Goal: Task Accomplishment & Management: Use online tool/utility

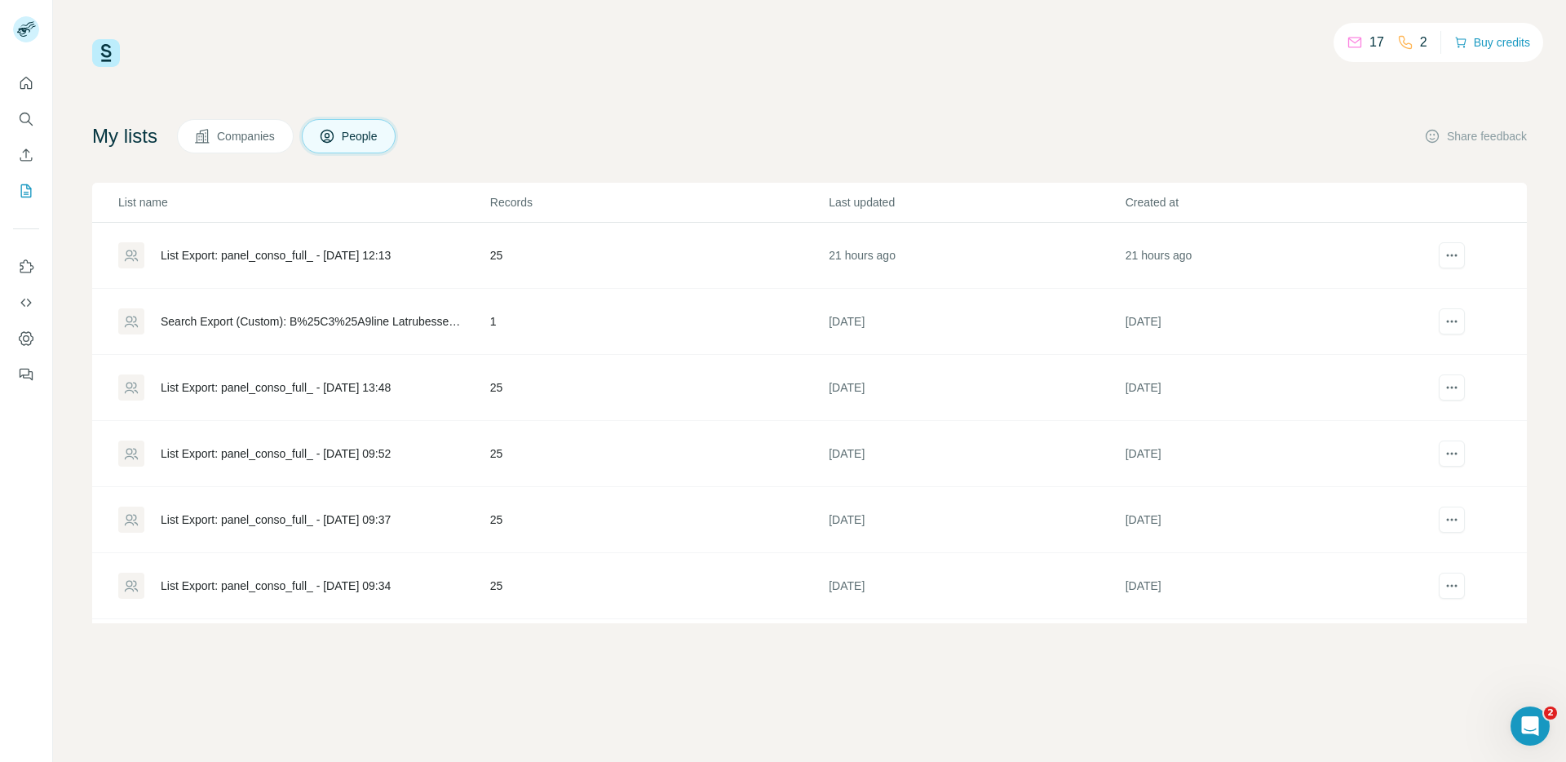
click at [350, 253] on div "List Export: panel_conso_full_ - 22/09/2025 12:13" at bounding box center [276, 255] width 230 height 16
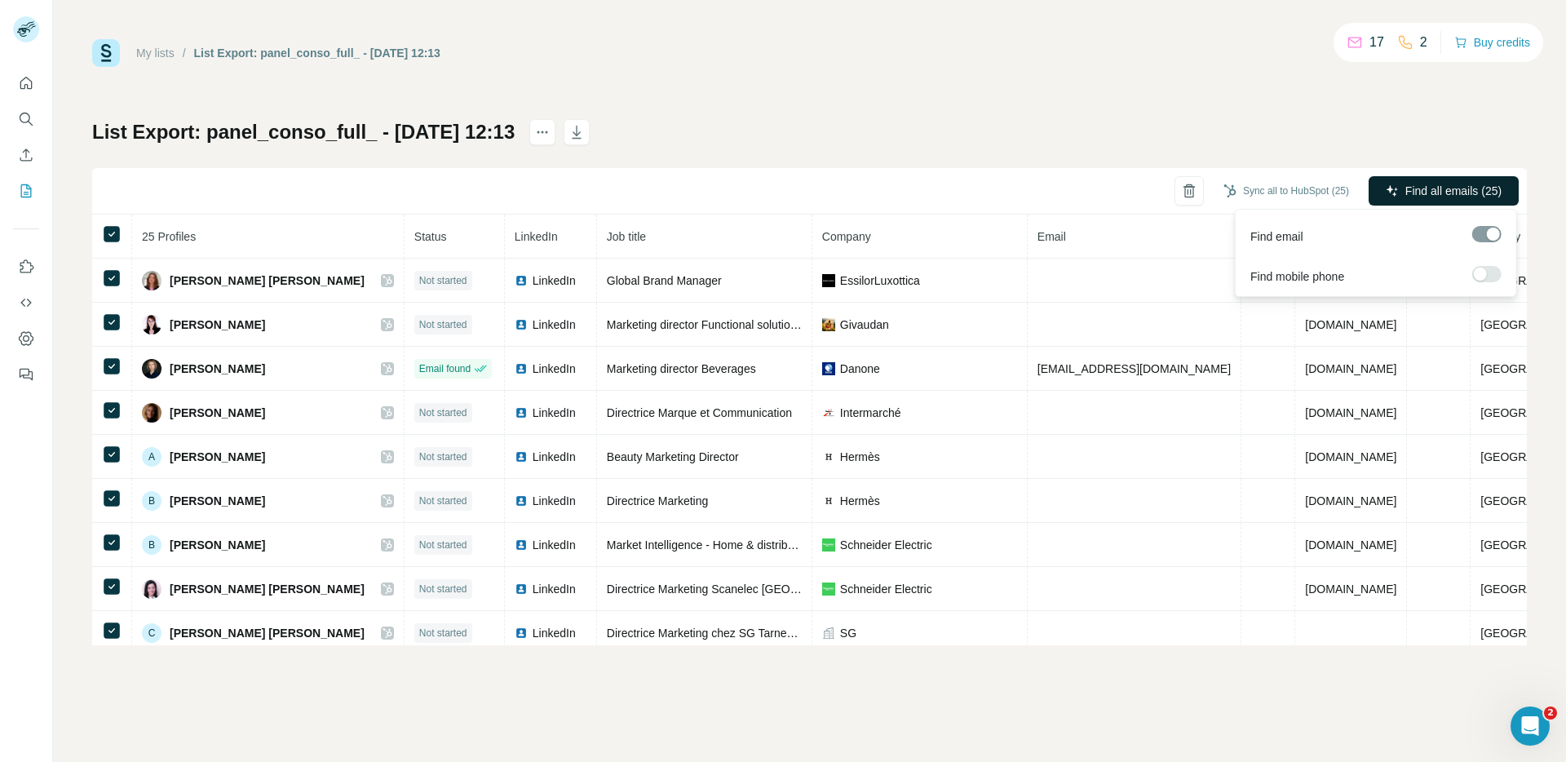
click at [1459, 197] on span "Find all emails (25)" at bounding box center [1454, 191] width 96 height 16
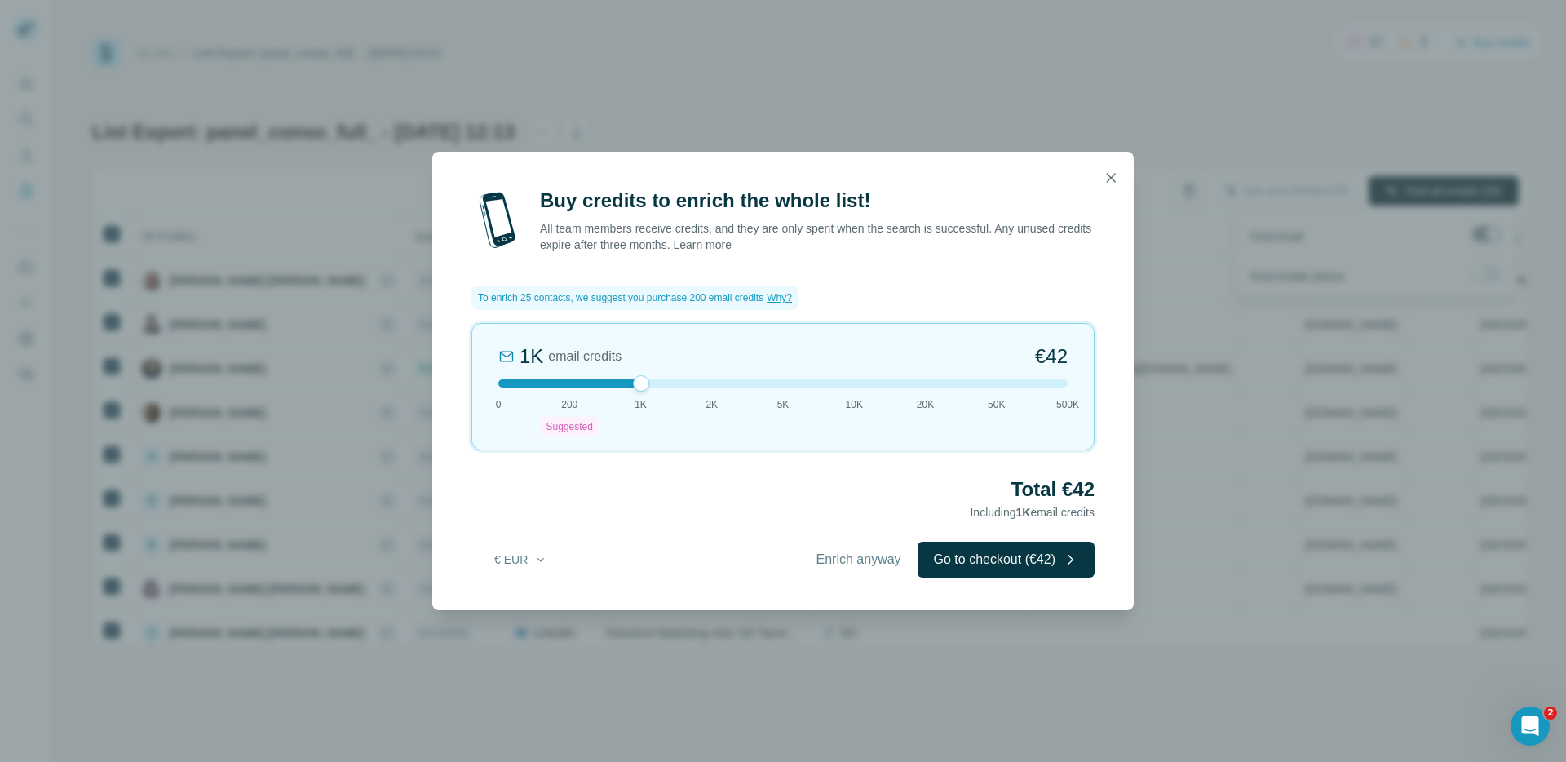
drag, startPoint x: 569, startPoint y: 388, endPoint x: 612, endPoint y: 383, distance: 42.8
click at [612, 383] on div at bounding box center [782, 383] width 569 height 8
drag, startPoint x: 644, startPoint y: 380, endPoint x: 690, endPoint y: 381, distance: 45.7
click at [690, 381] on div at bounding box center [782, 383] width 569 height 8
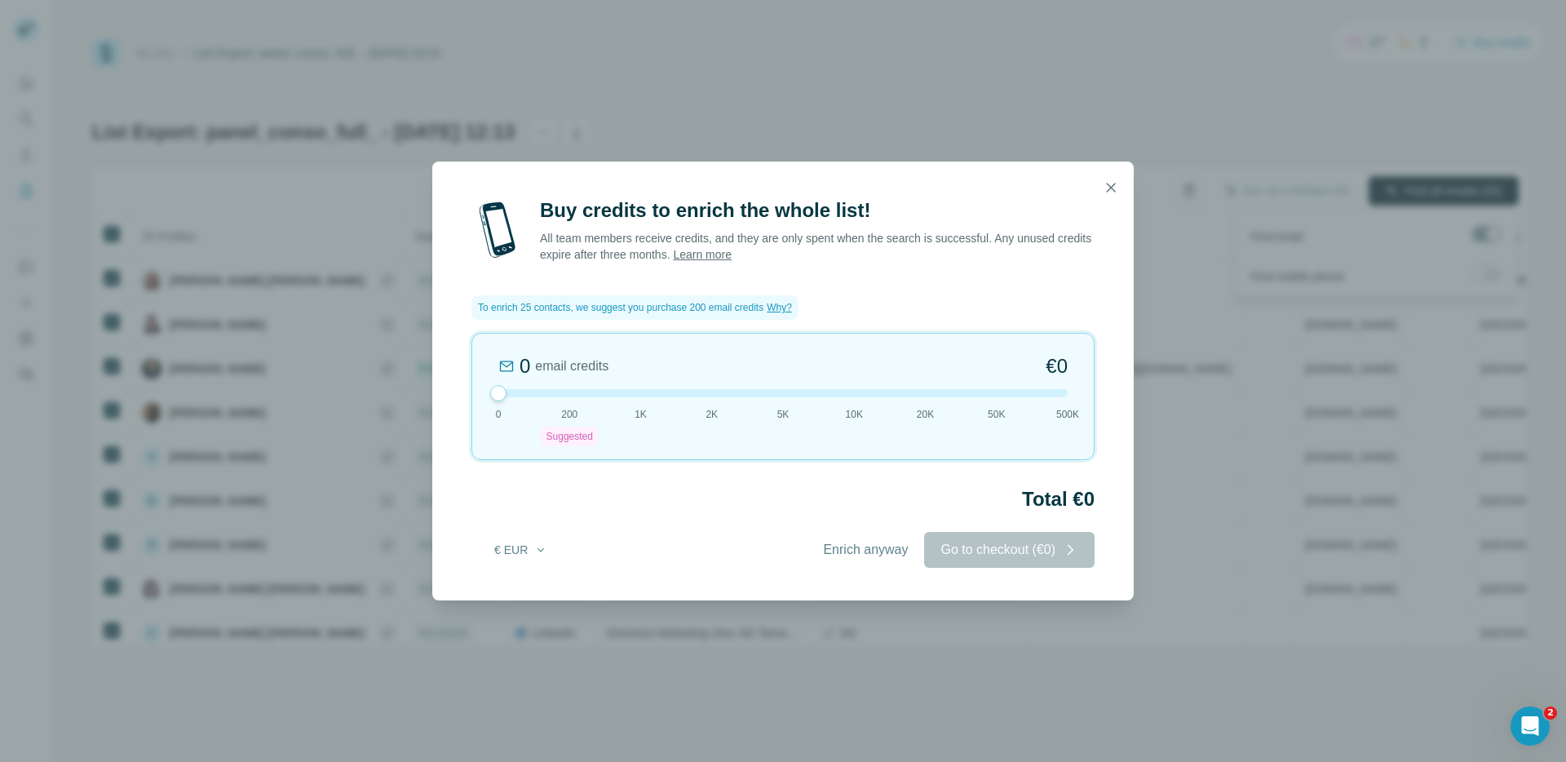
drag, startPoint x: 711, startPoint y: 379, endPoint x: 492, endPoint y: 380, distance: 219.5
click at [492, 380] on div "0 email credits €0 0 200 Suggested 1K 2K 5K 10K 20K 50K 500K" at bounding box center [783, 396] width 623 height 127
click at [1112, 191] on icon "button" at bounding box center [1111, 187] width 16 height 16
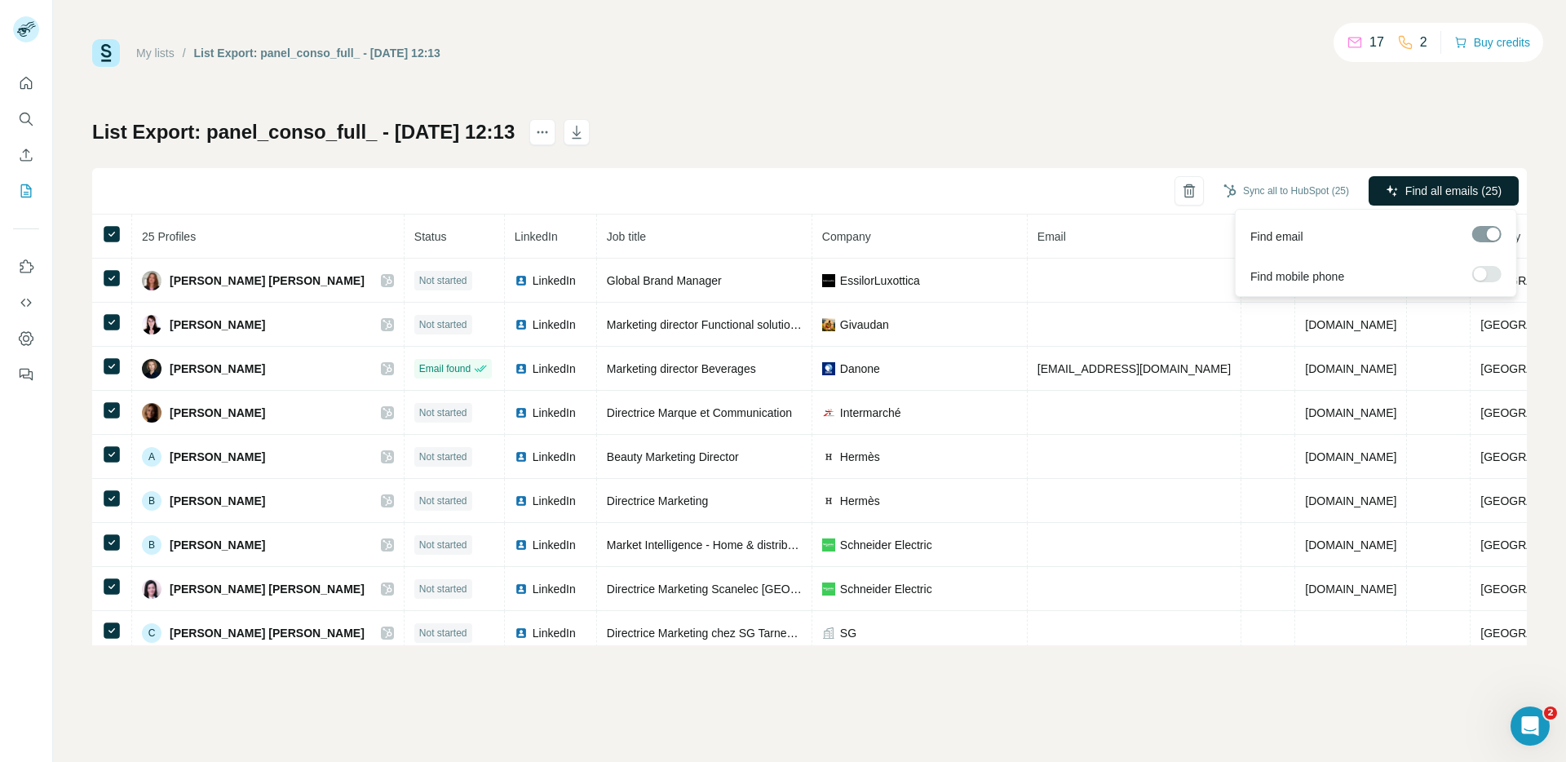
click at [778, 113] on div "My lists / List Export: panel_conso_full_ - 22/09/2025 12:13 17 2 Buy credits L…" at bounding box center [809, 342] width 1435 height 606
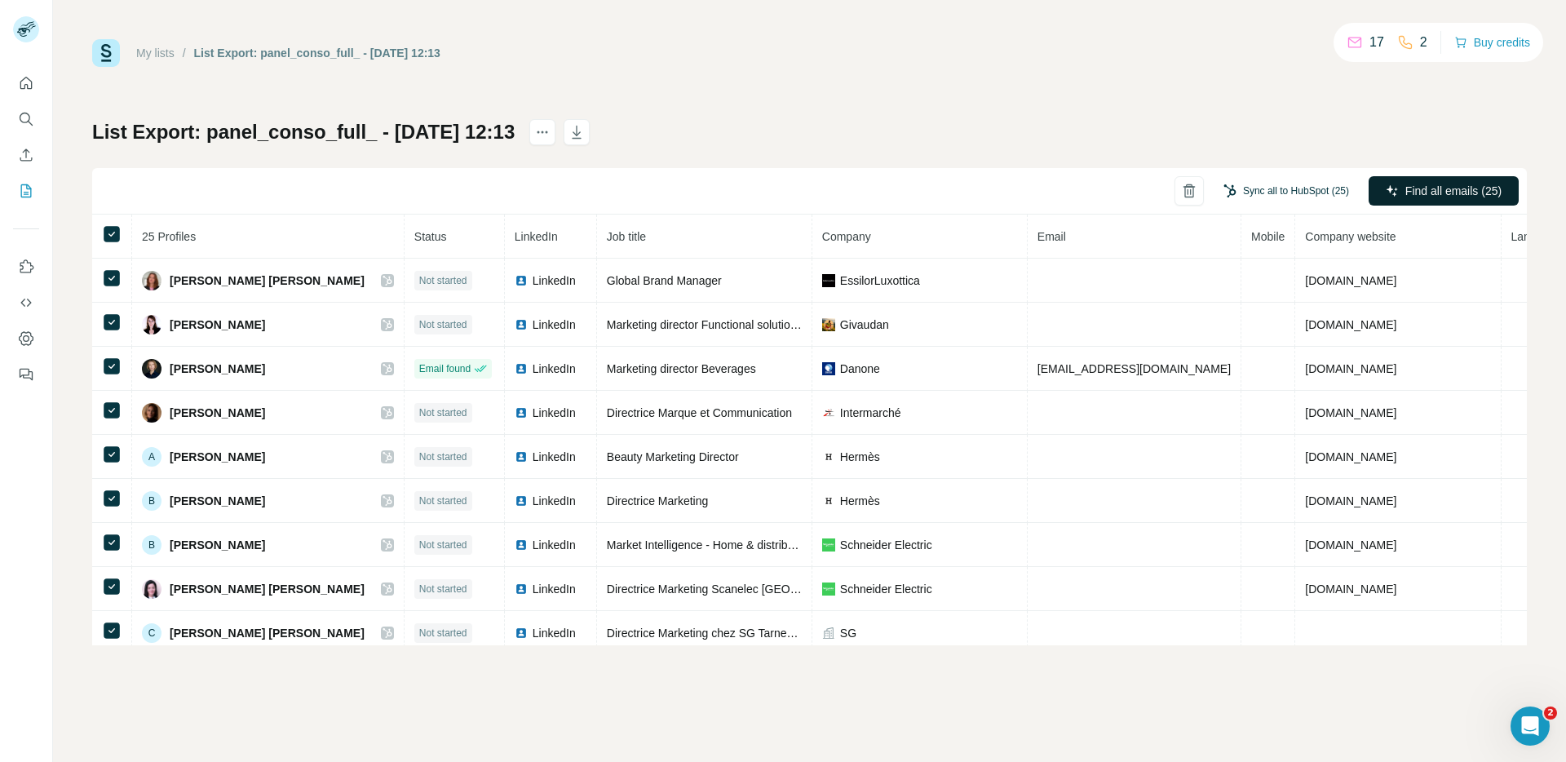
click at [1291, 192] on button "Sync all to HubSpot (25)" at bounding box center [1286, 191] width 148 height 24
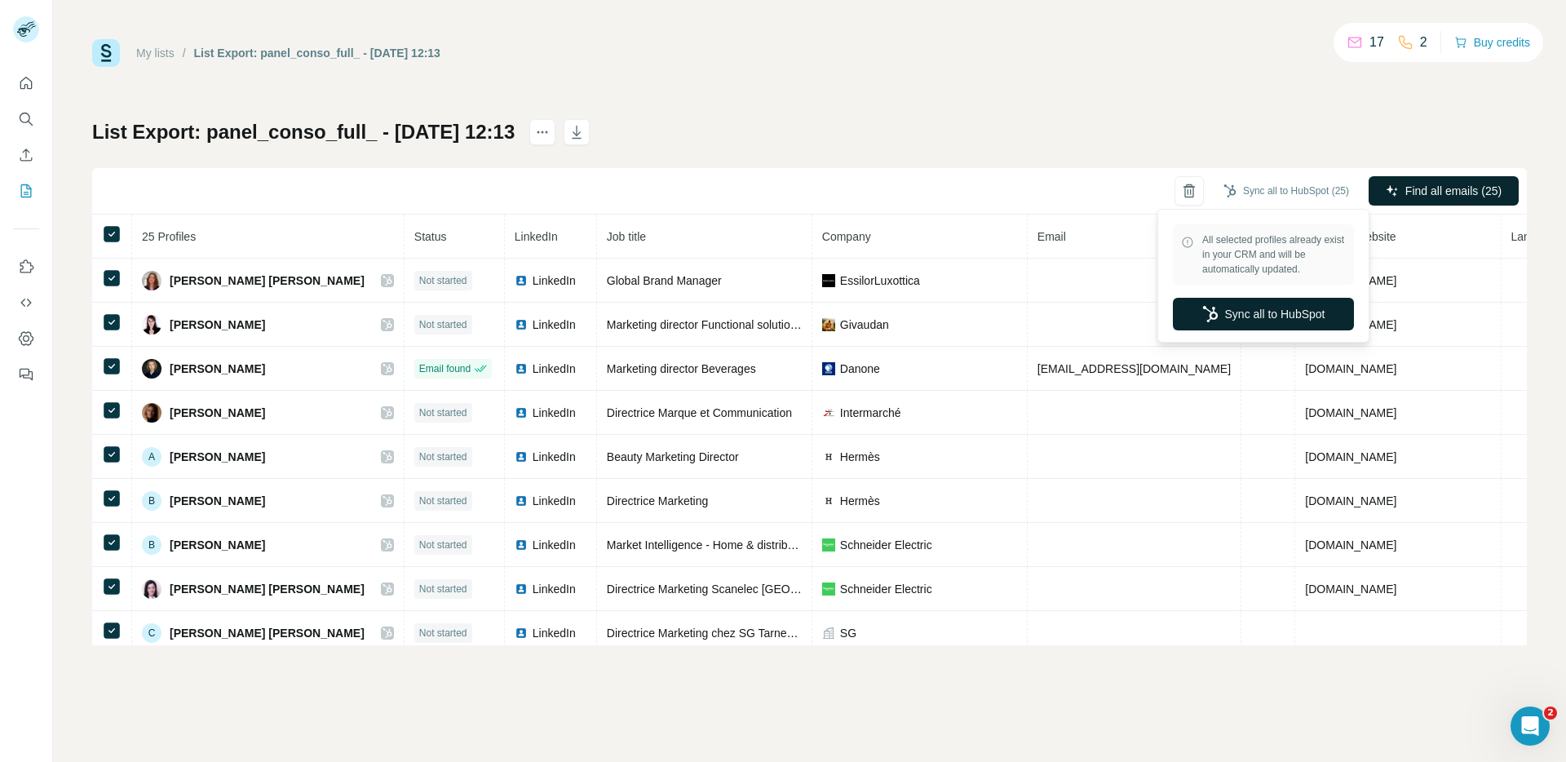
click at [1252, 315] on button "Sync all to HubSpot" at bounding box center [1263, 314] width 181 height 33
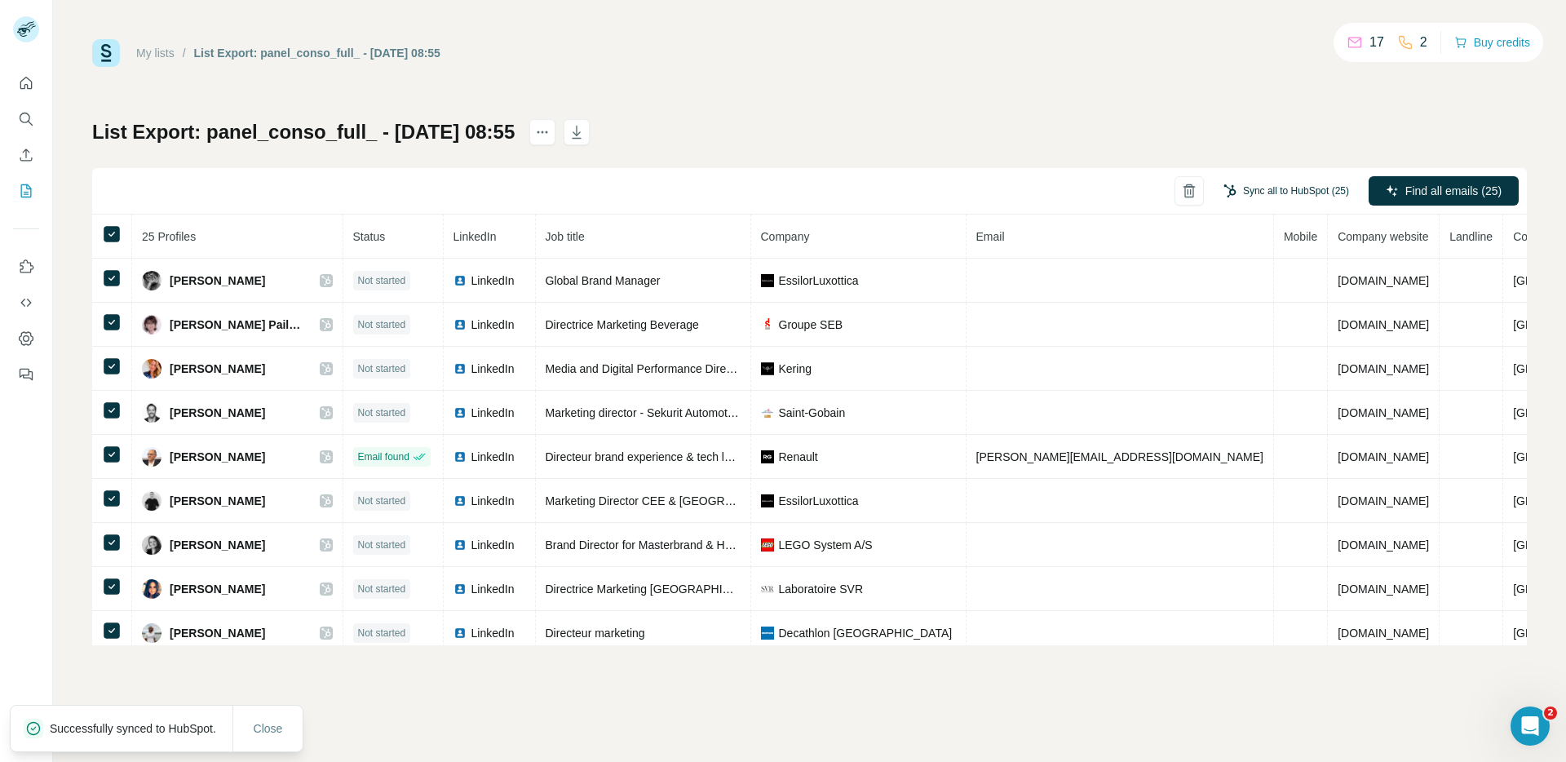
click at [1293, 193] on button "Sync all to HubSpot (25)" at bounding box center [1286, 191] width 148 height 24
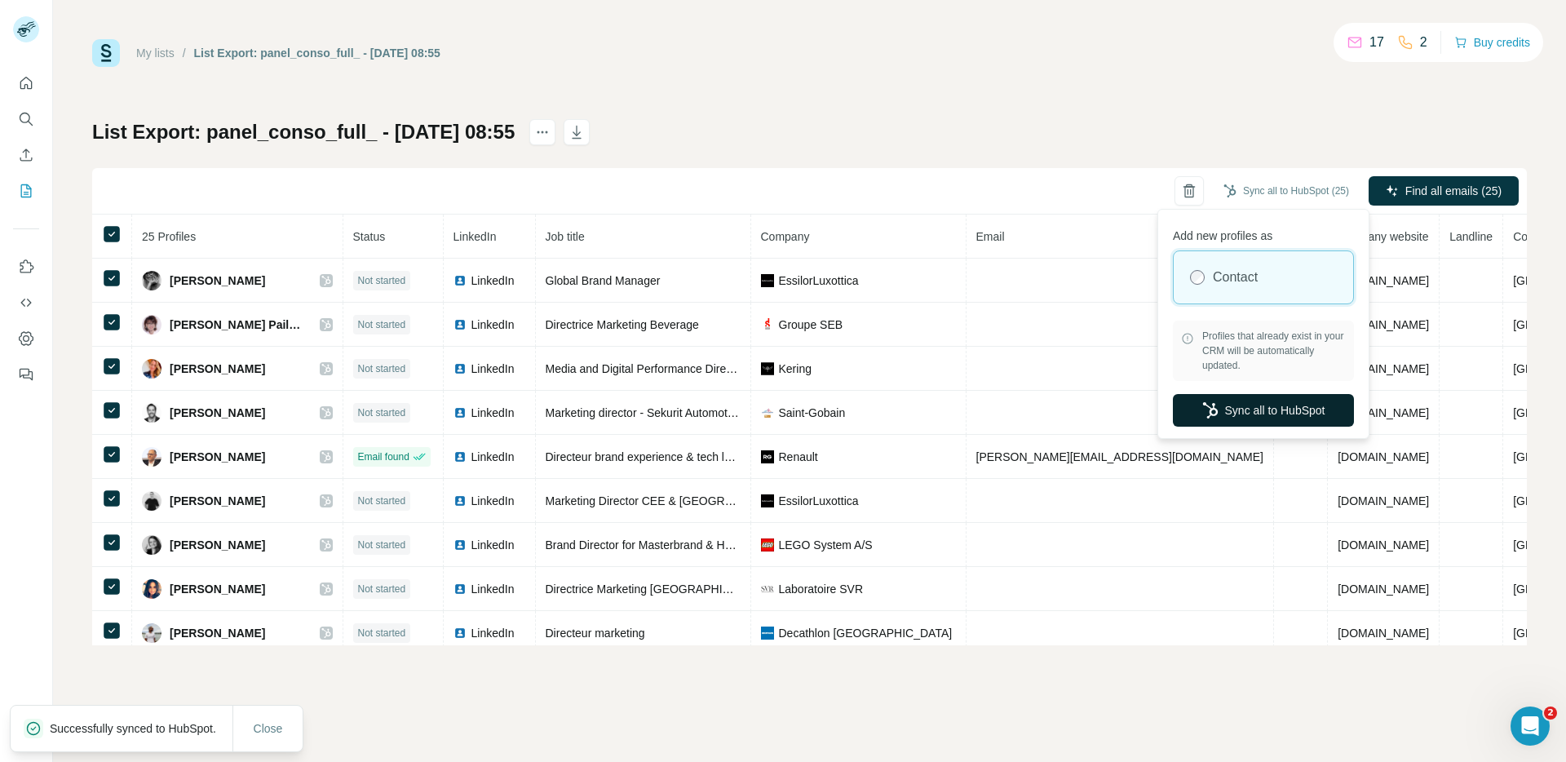
click at [1272, 411] on button "Sync all to HubSpot" at bounding box center [1263, 410] width 181 height 33
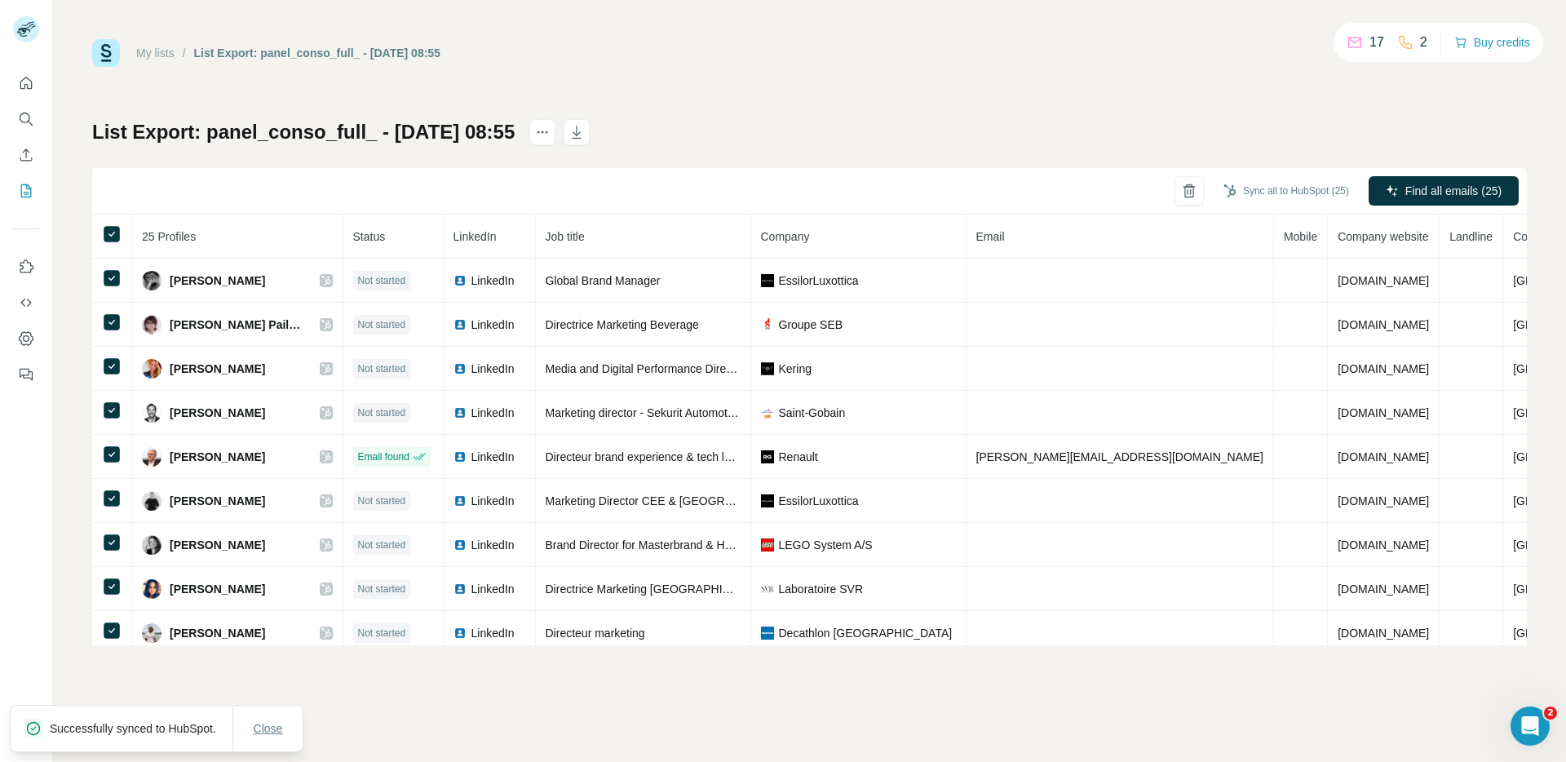
click at [270, 720] on span "Close" at bounding box center [268, 728] width 29 height 16
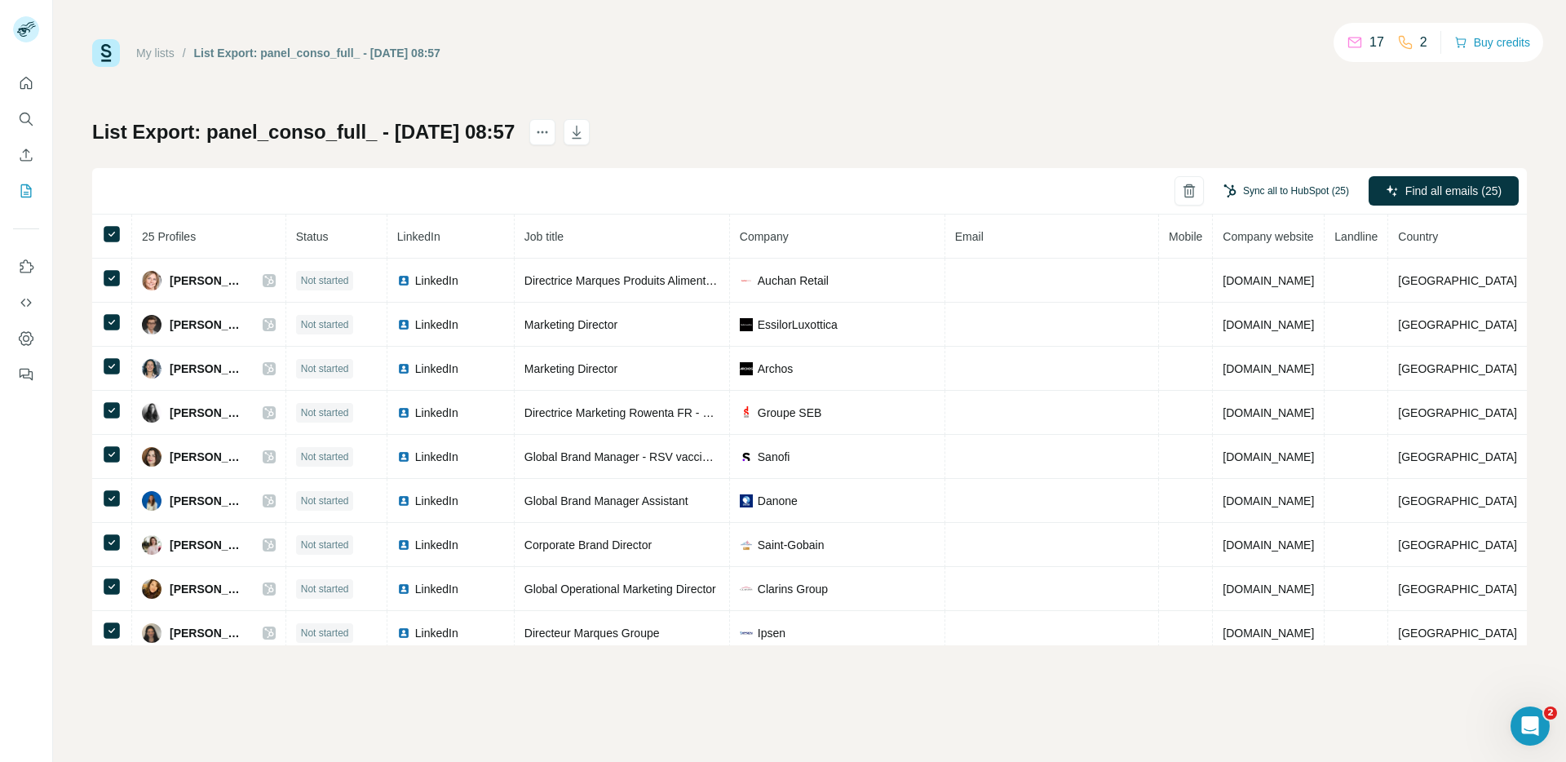
click at [1312, 188] on button "Sync all to HubSpot (25)" at bounding box center [1286, 191] width 148 height 24
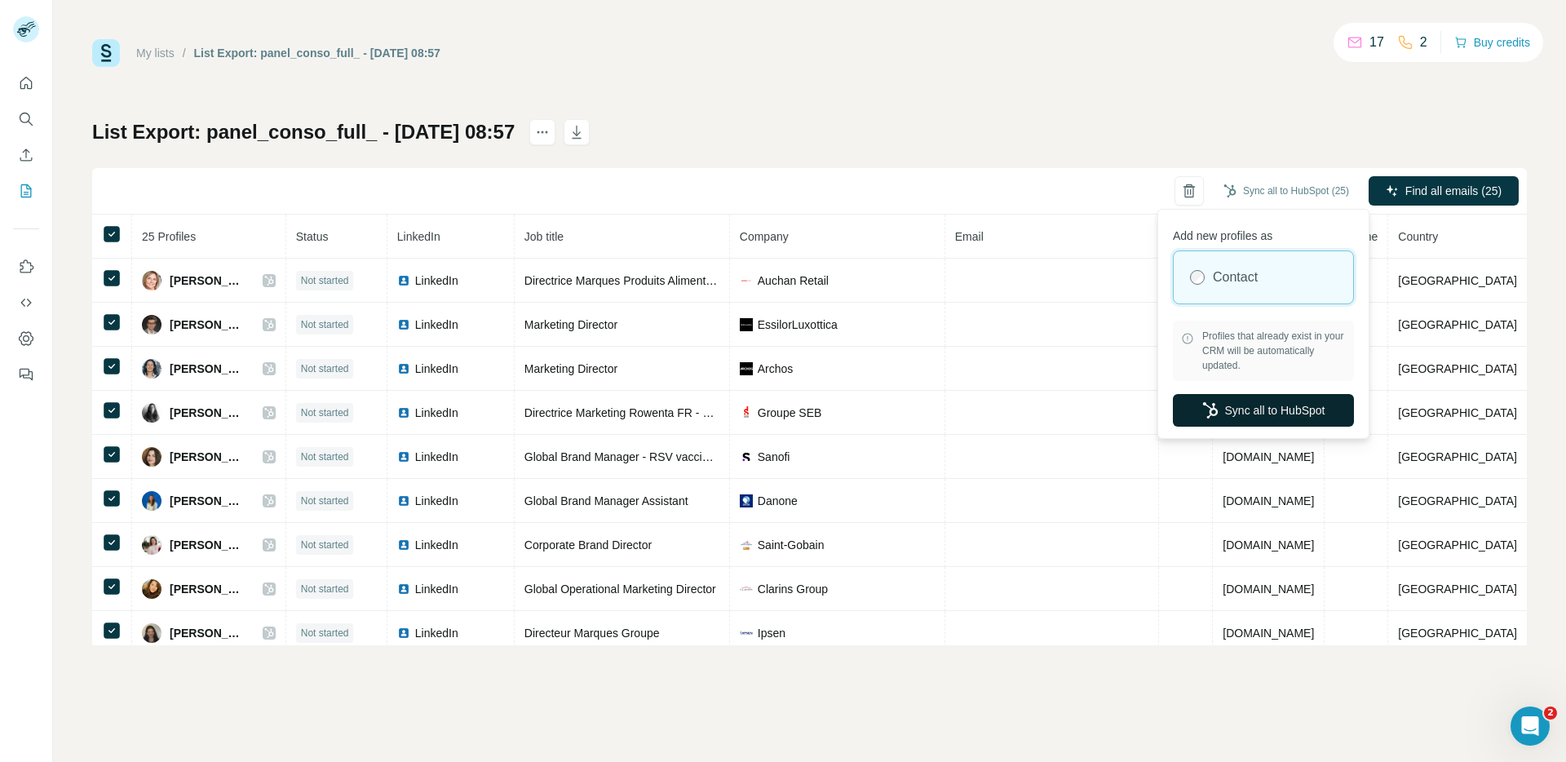
click at [1271, 410] on button "Sync all to HubSpot" at bounding box center [1263, 410] width 181 height 33
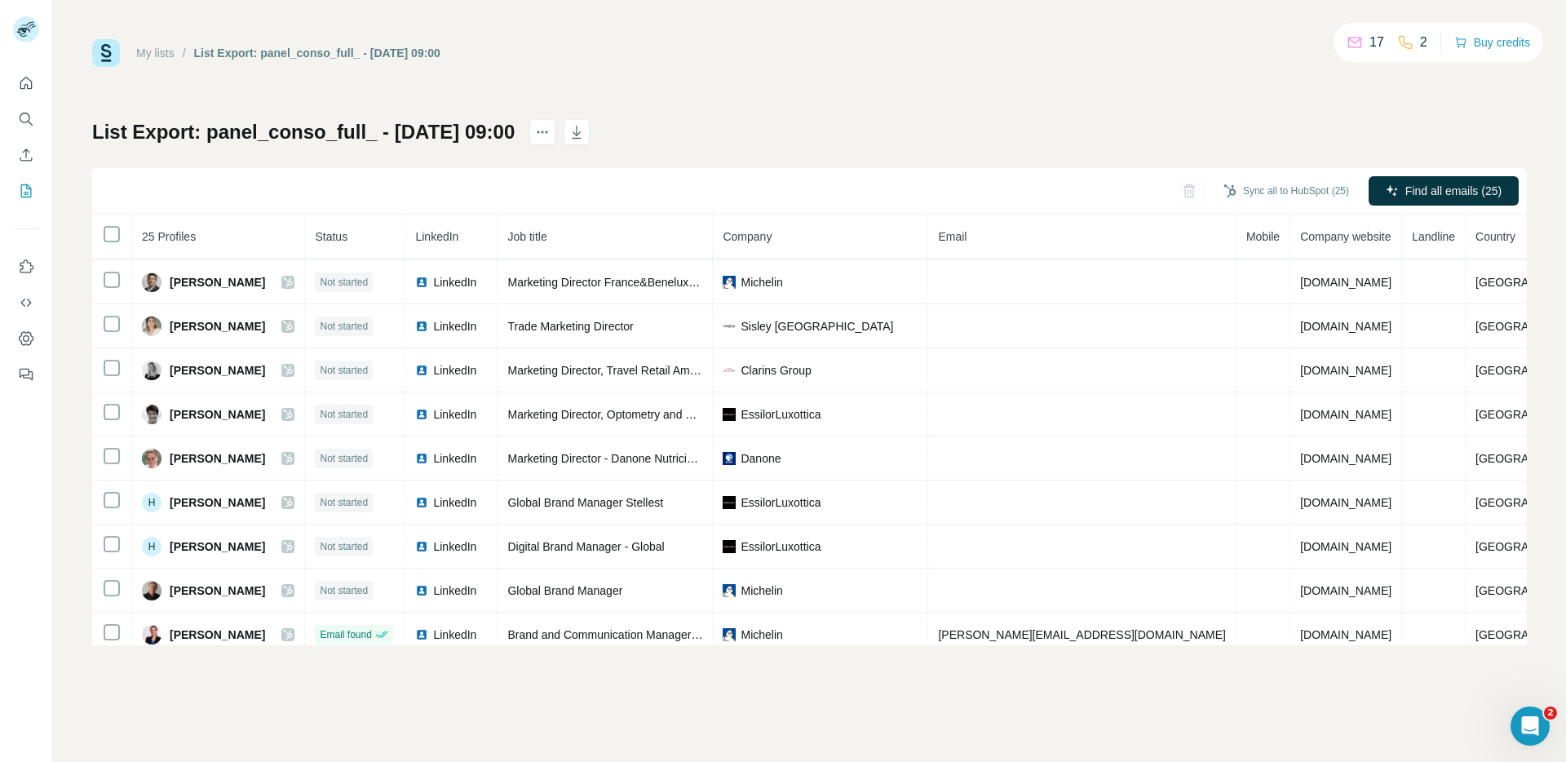
scroll to position [54, 0]
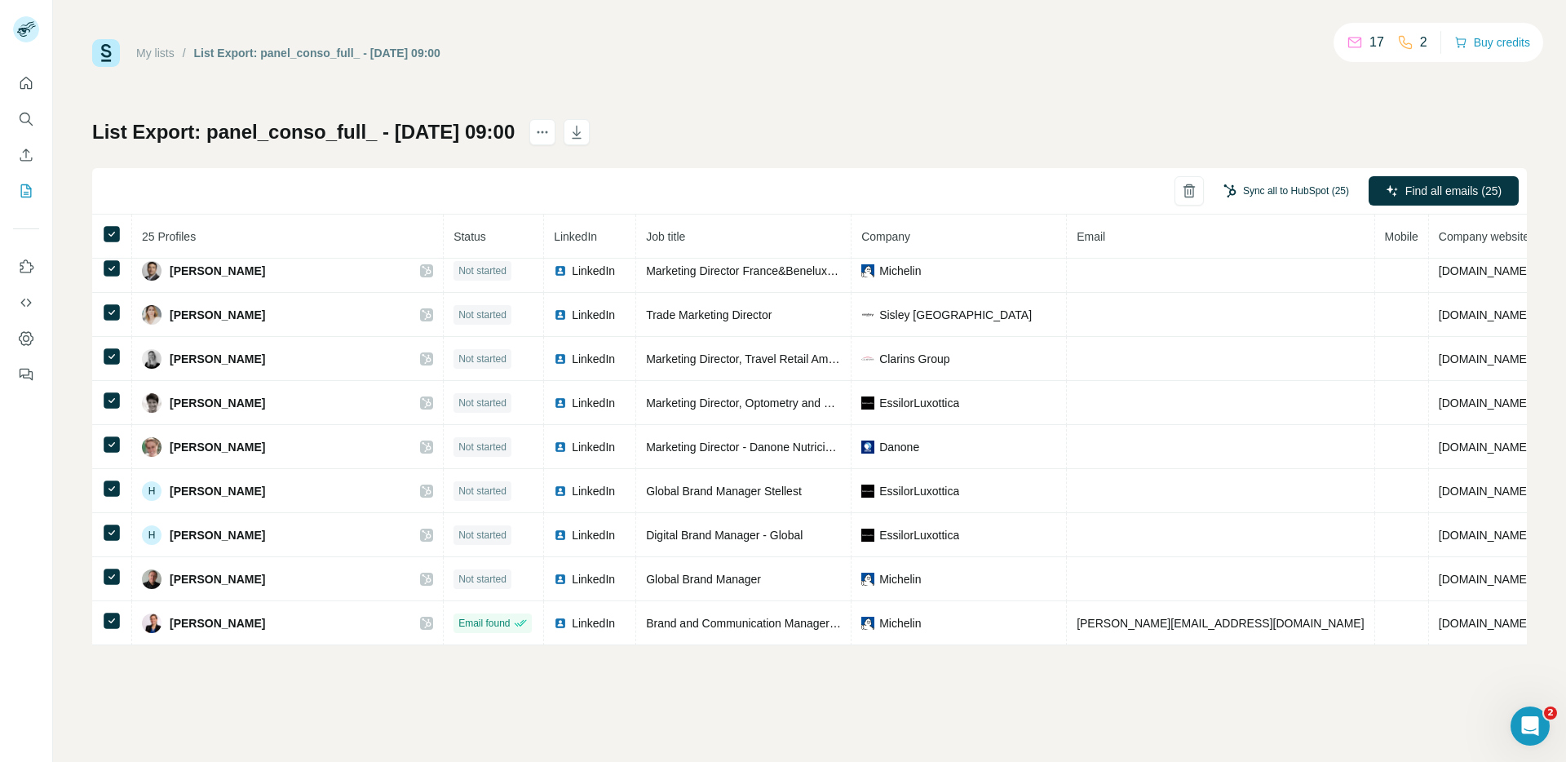
click at [1323, 189] on button "Sync all to HubSpot (25)" at bounding box center [1286, 191] width 148 height 24
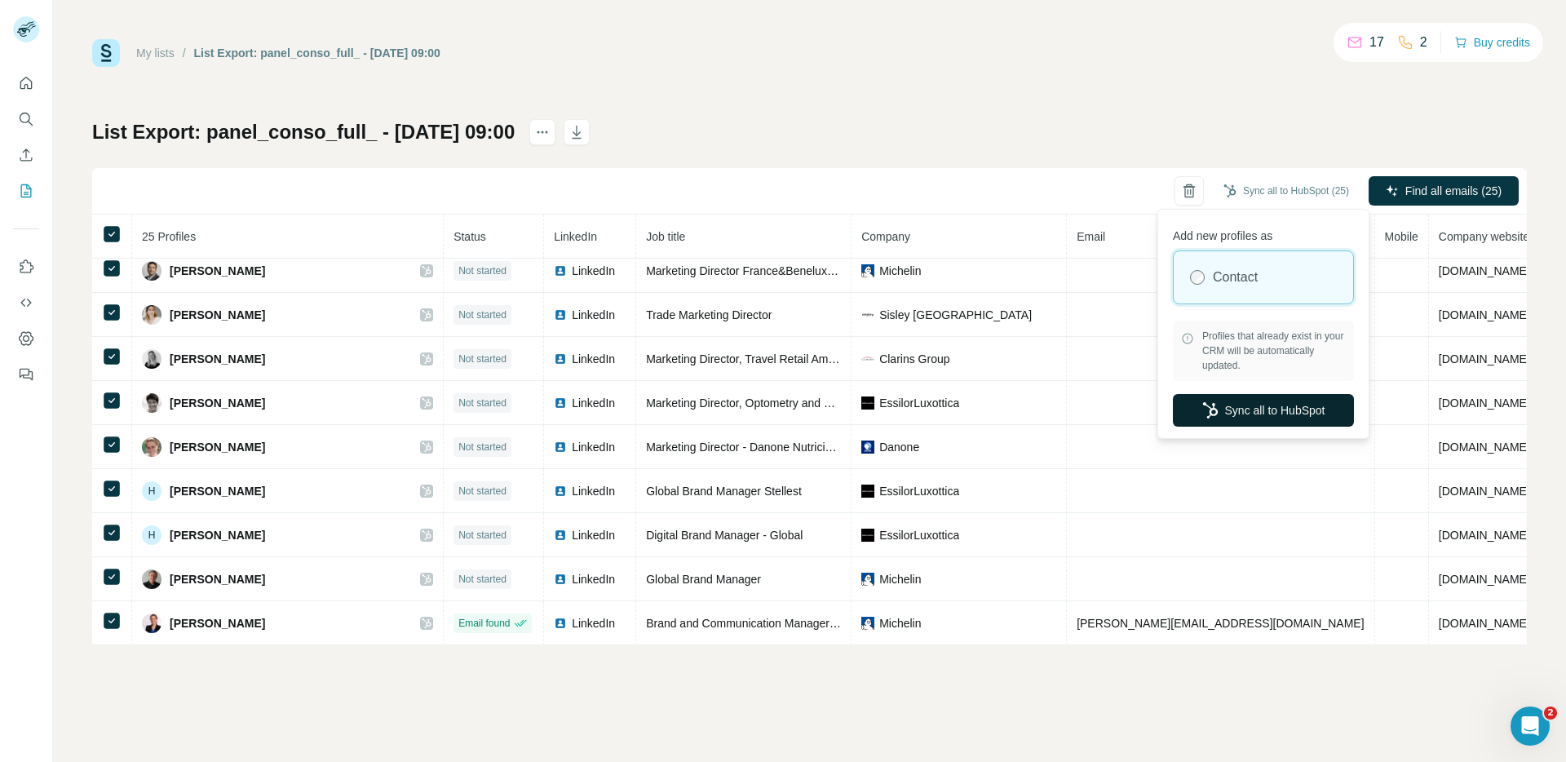
click at [1257, 408] on button "Sync all to HubSpot" at bounding box center [1263, 410] width 181 height 33
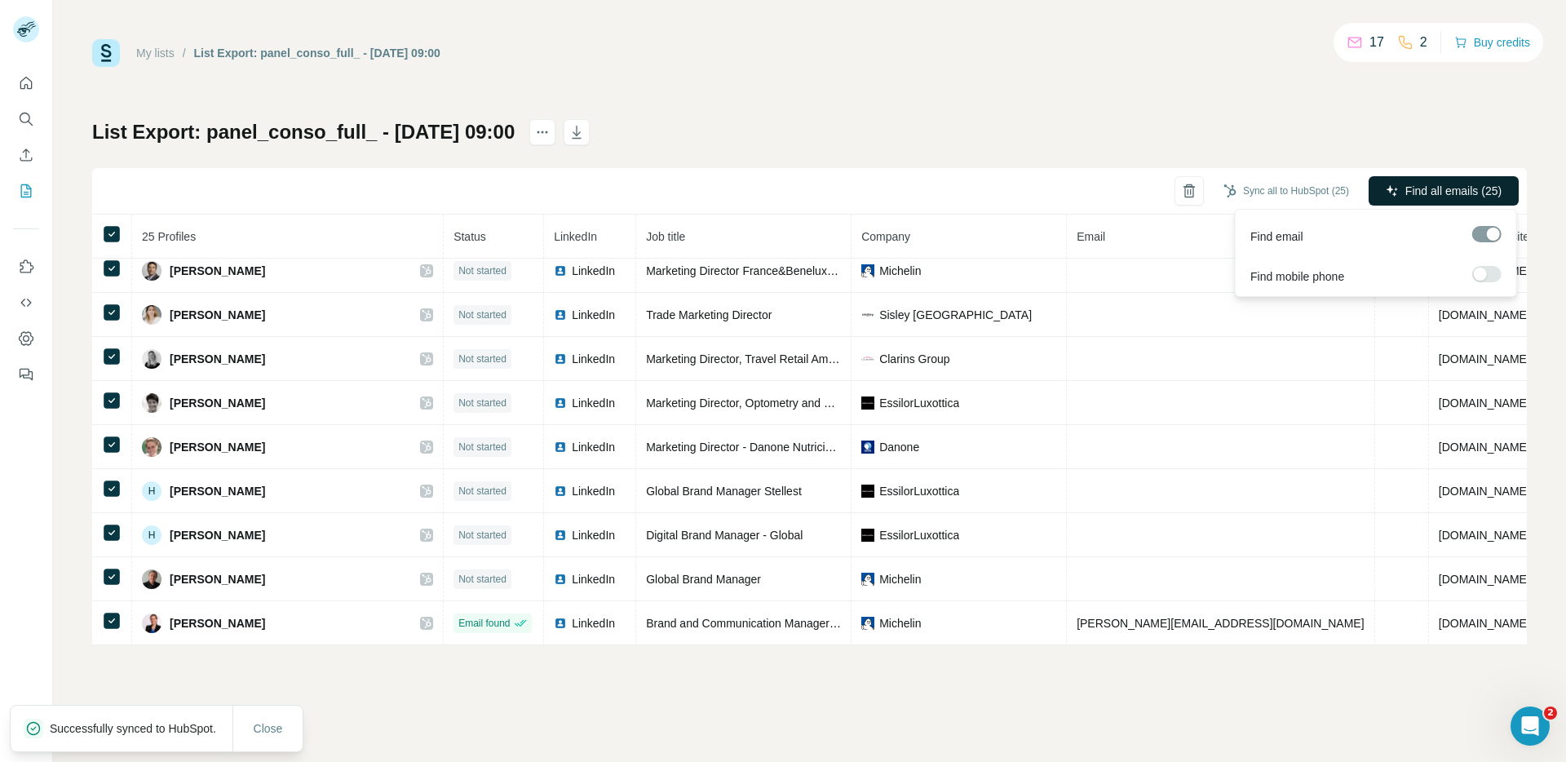
click at [1467, 183] on span "Find all emails (25)" at bounding box center [1454, 191] width 96 height 16
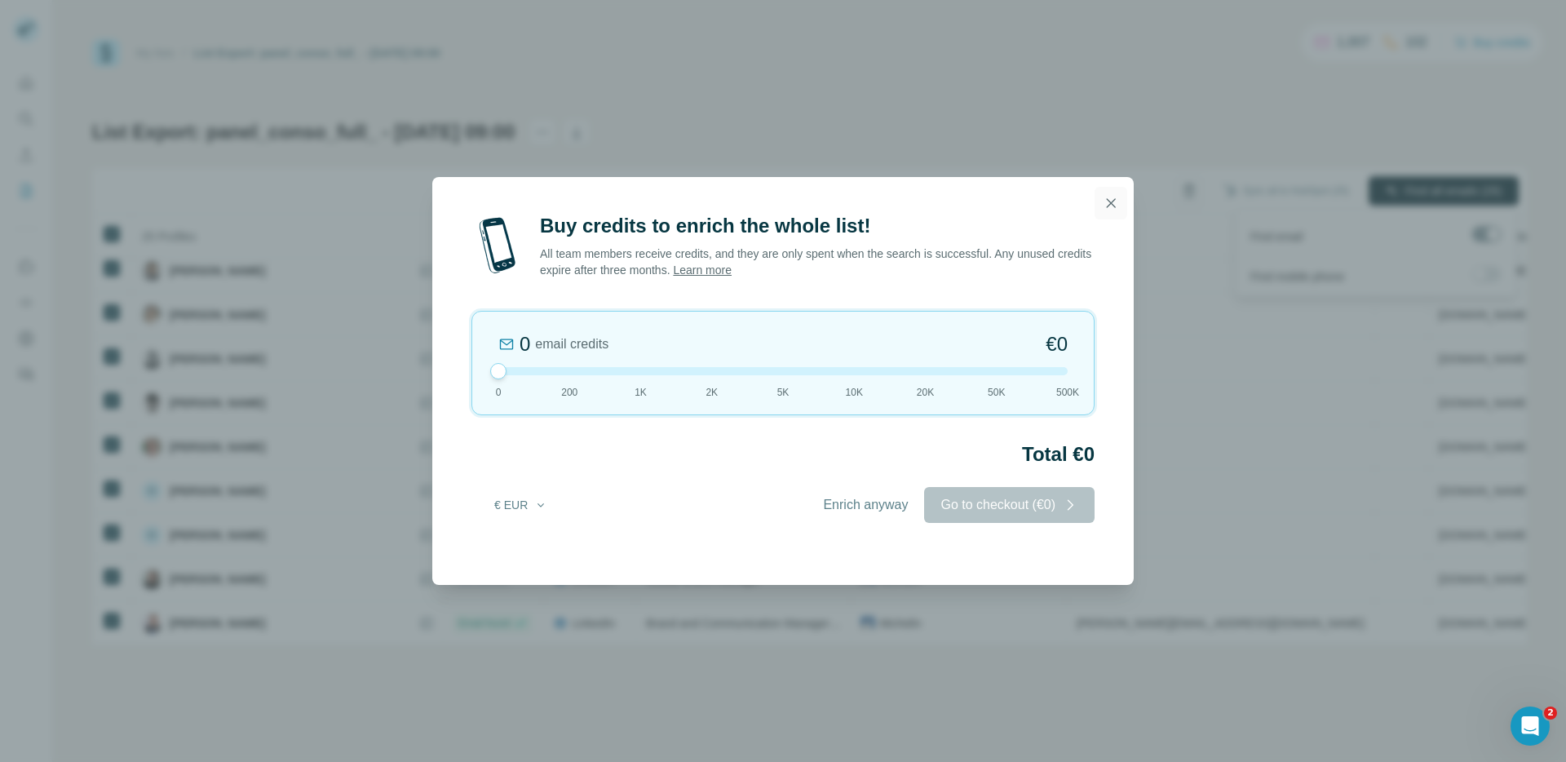
click at [1105, 199] on icon "button" at bounding box center [1111, 203] width 16 height 16
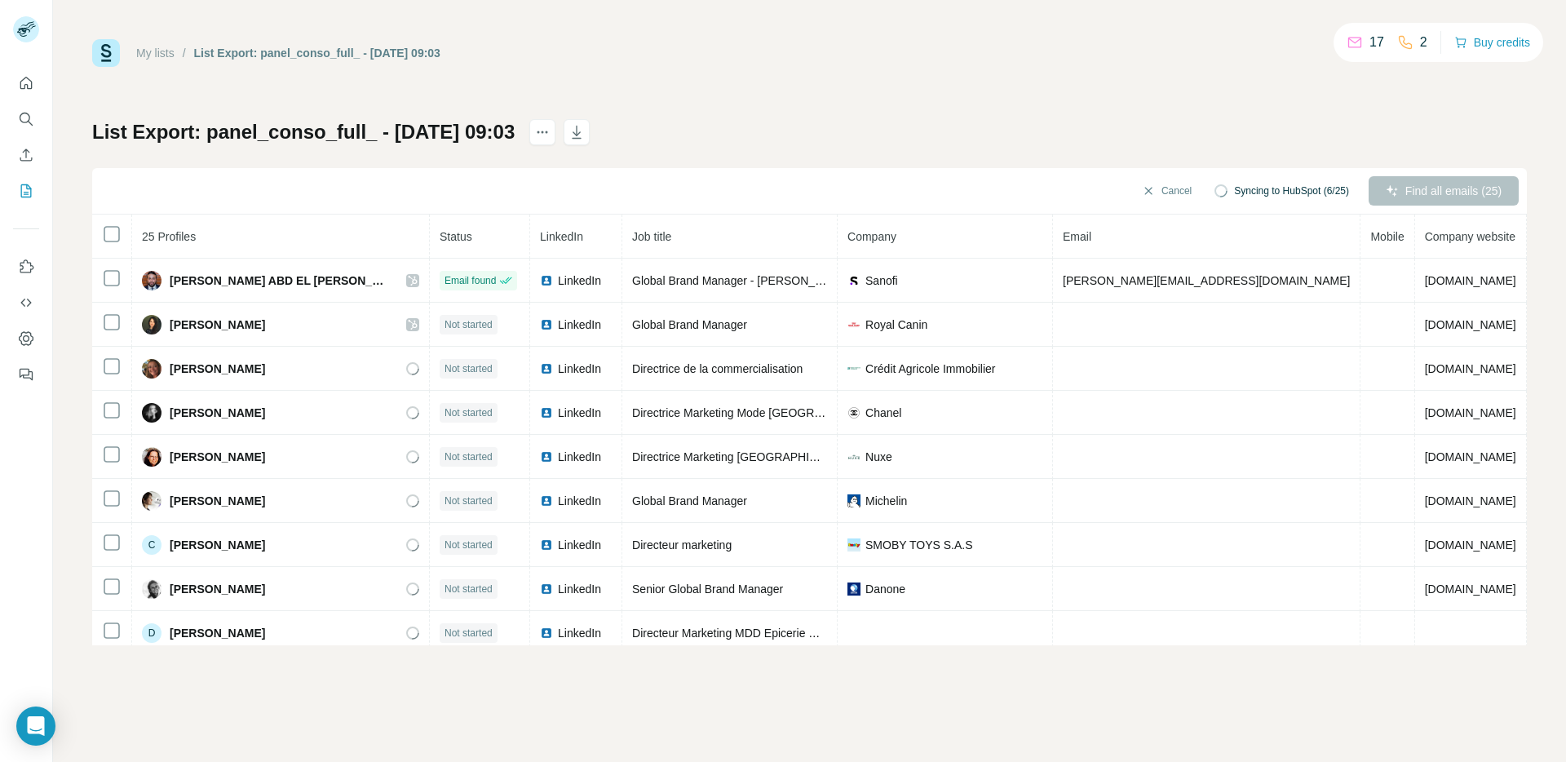
click at [126, 227] on th at bounding box center [112, 237] width 40 height 44
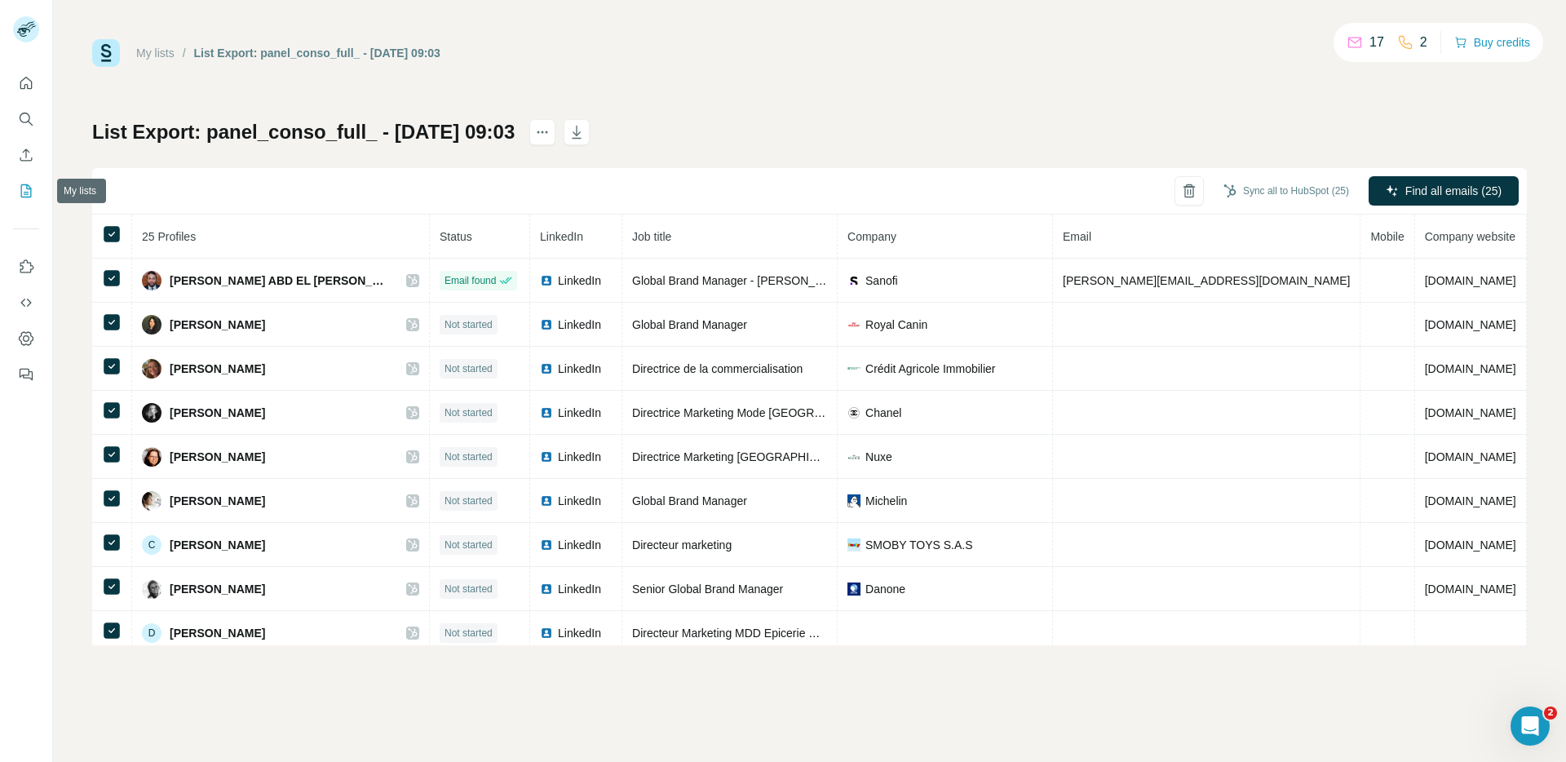
click at [24, 185] on icon "My lists" at bounding box center [26, 190] width 11 height 13
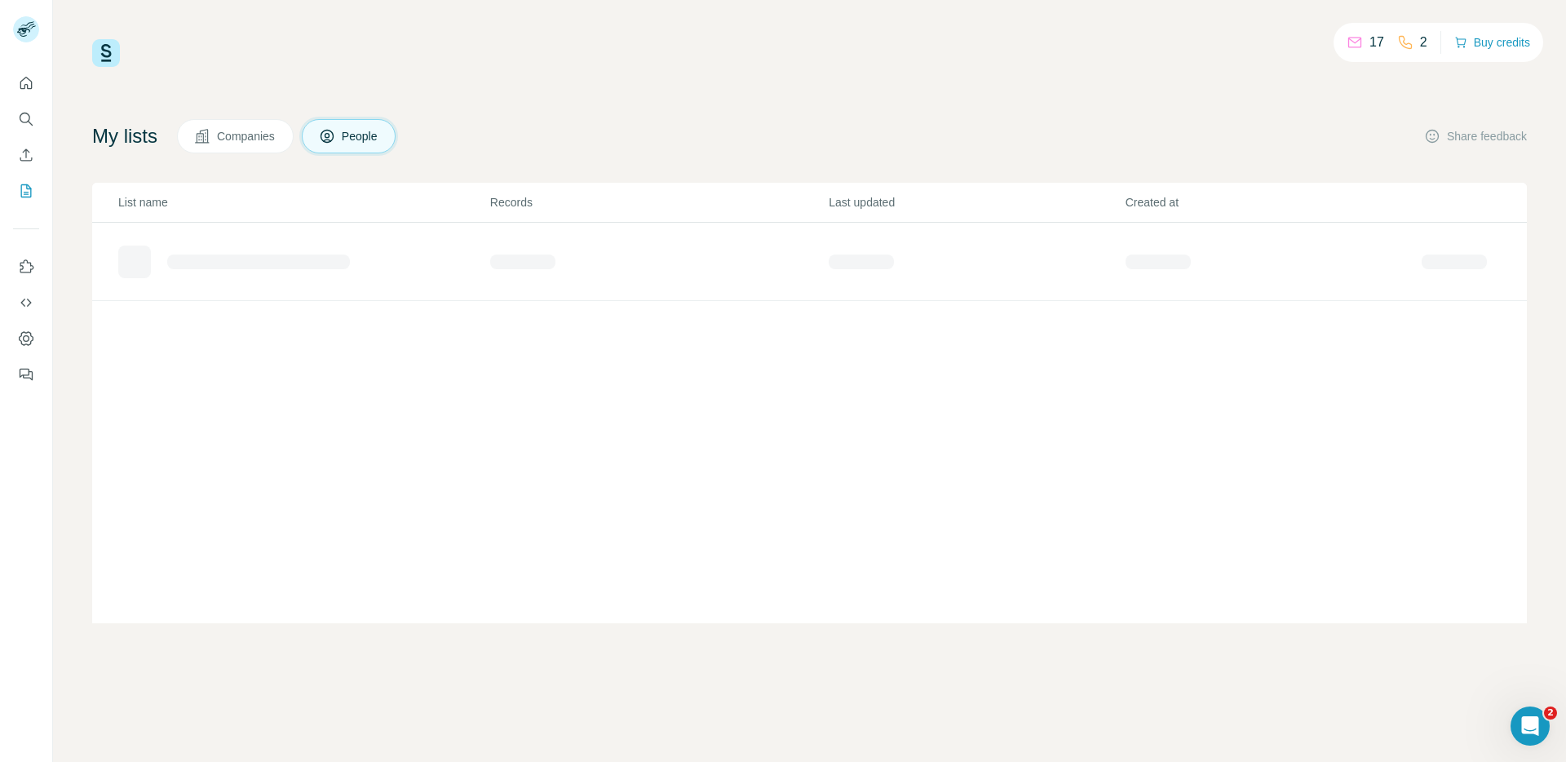
click at [853, 78] on div "17 2 Buy credits My lists Companies People Share feedback List name Records Las…" at bounding box center [809, 331] width 1435 height 584
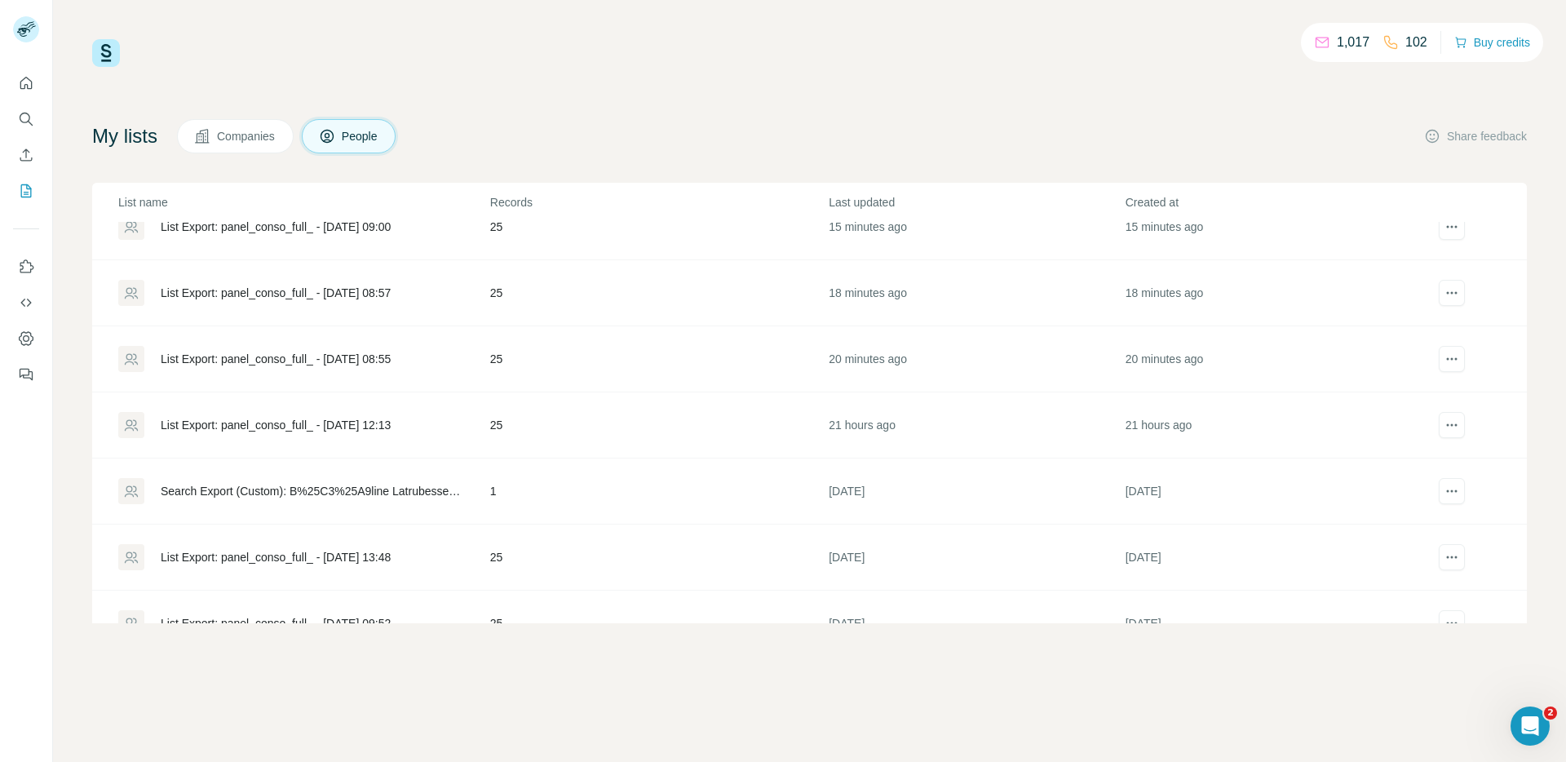
scroll to position [112, 0]
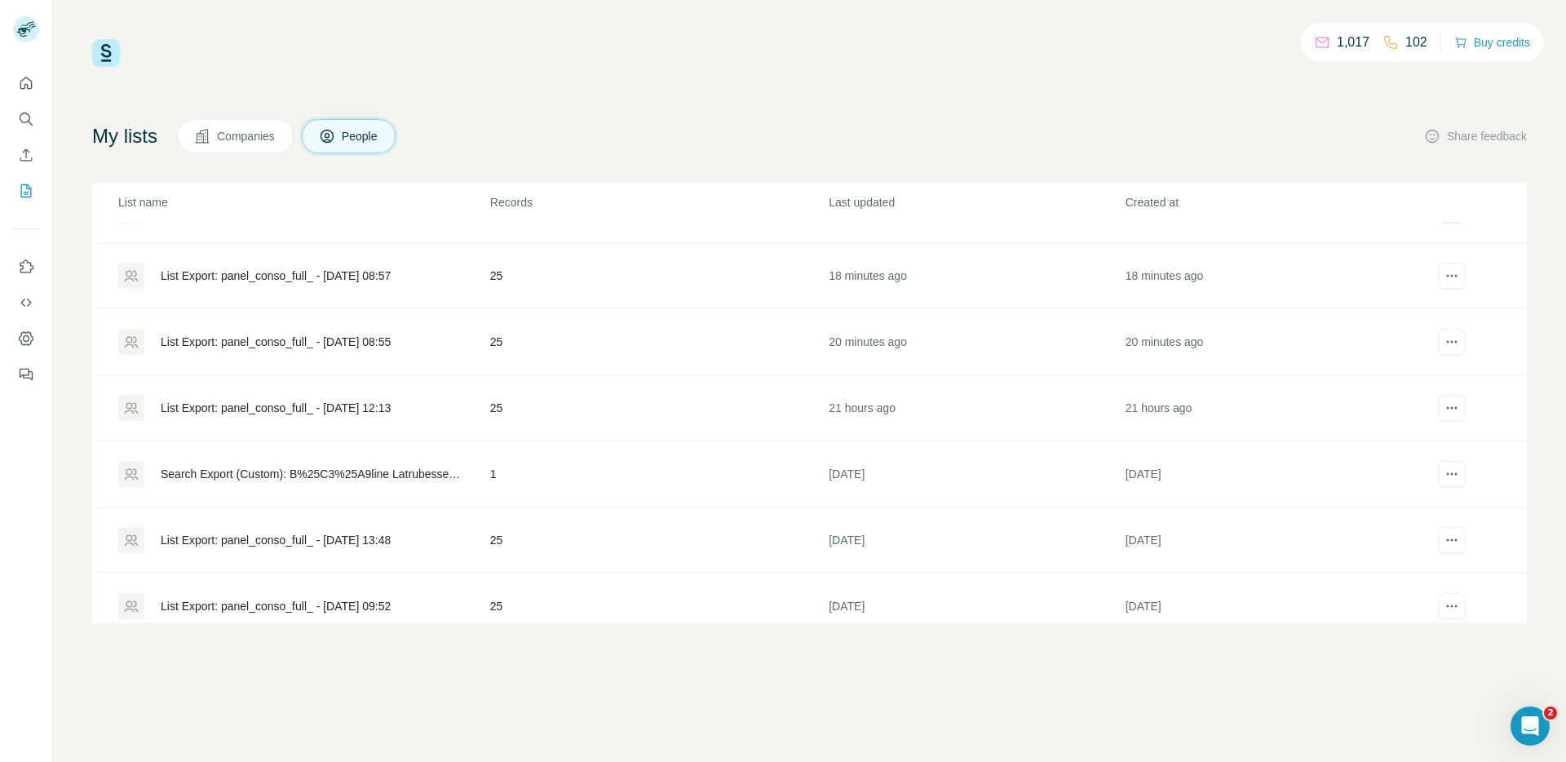
click at [320, 412] on div "List Export: panel_conso_full_ - [DATE] 12:13" at bounding box center [276, 408] width 230 height 16
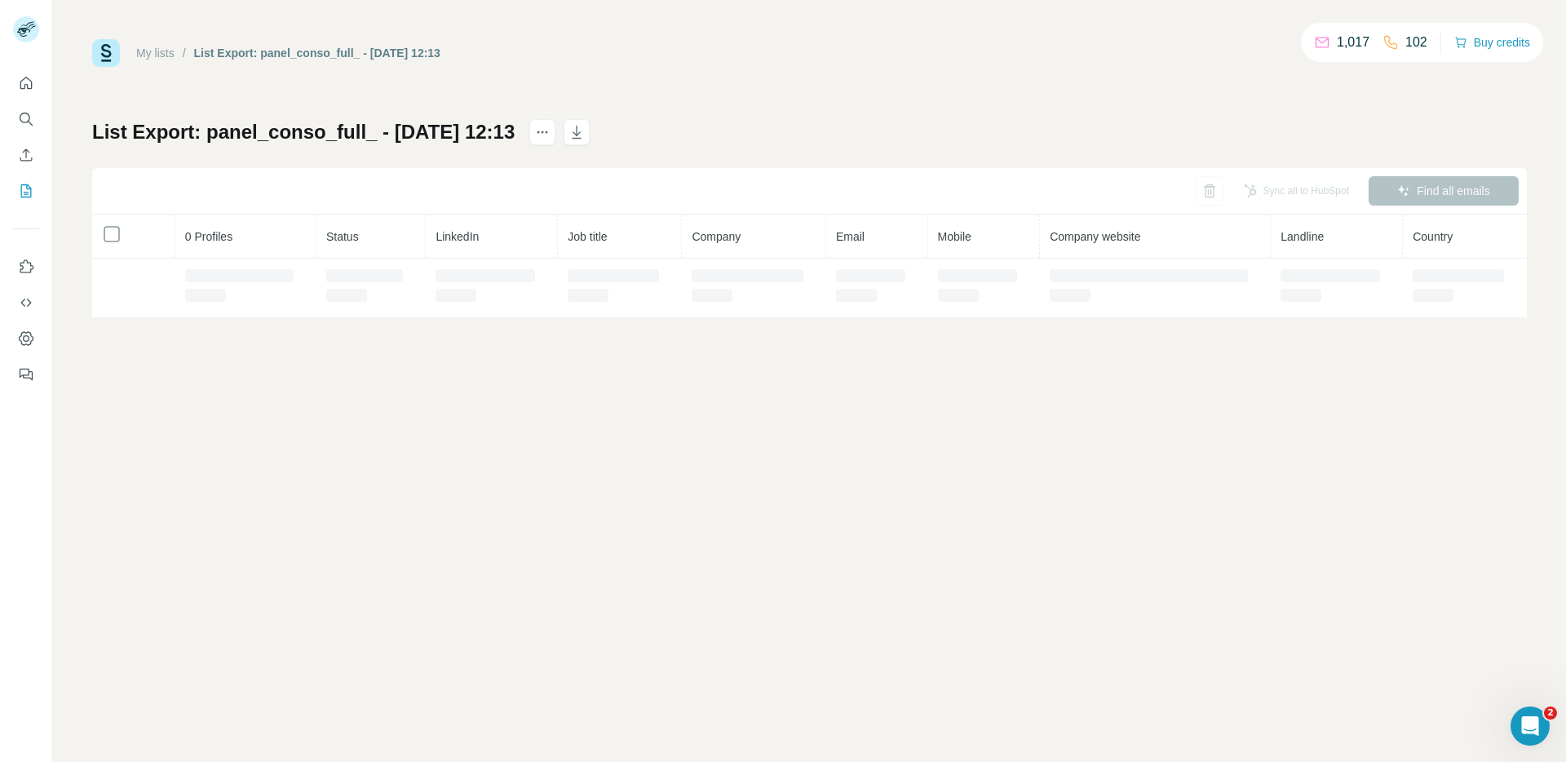
click at [269, 405] on div "My lists / List Export: panel_conso_full_ - 22/09/2025 12:13 1,017 102 Buy cred…" at bounding box center [809, 381] width 1513 height 762
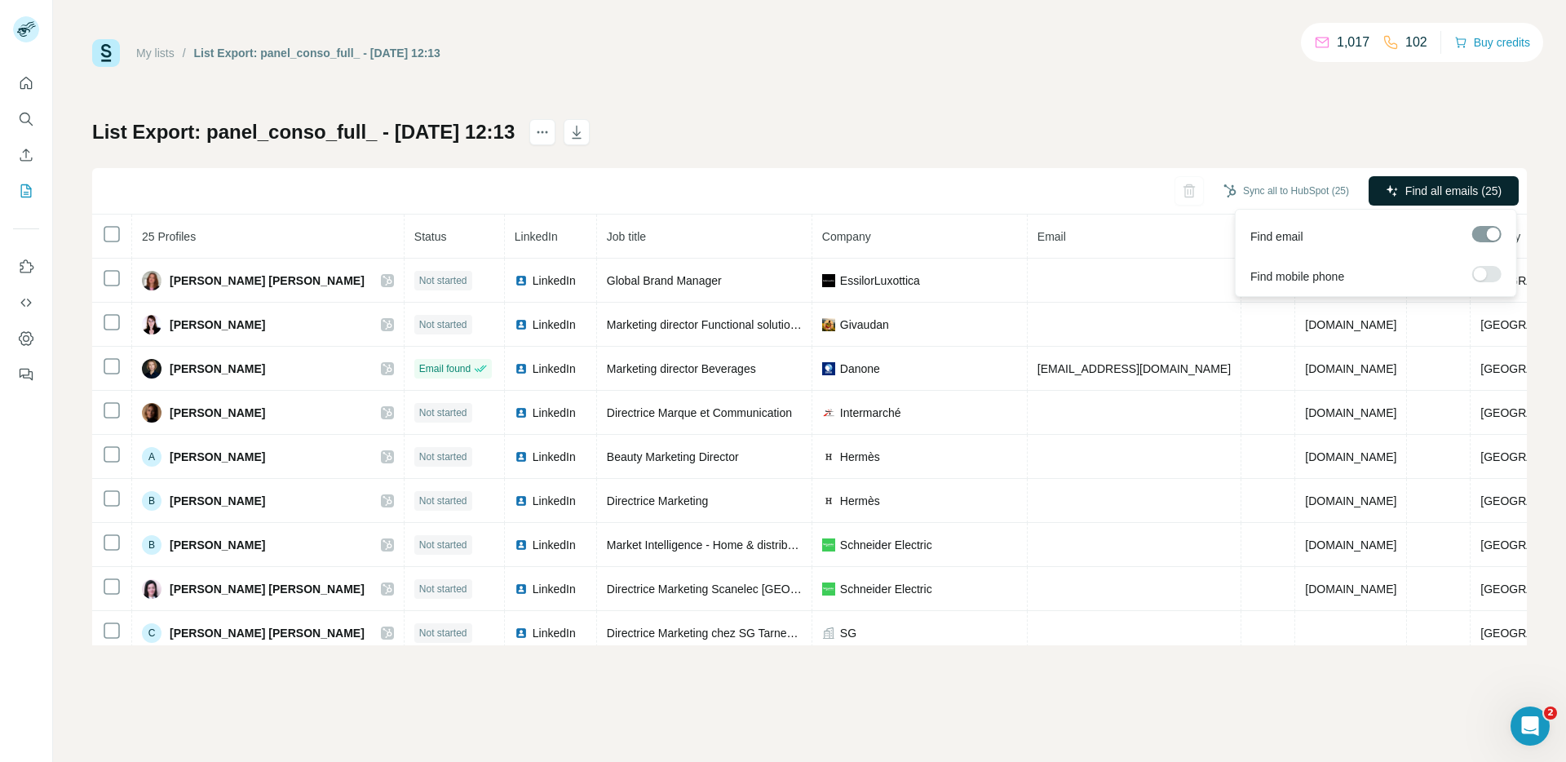
click at [1436, 188] on span "Find all emails (25)" at bounding box center [1454, 191] width 96 height 16
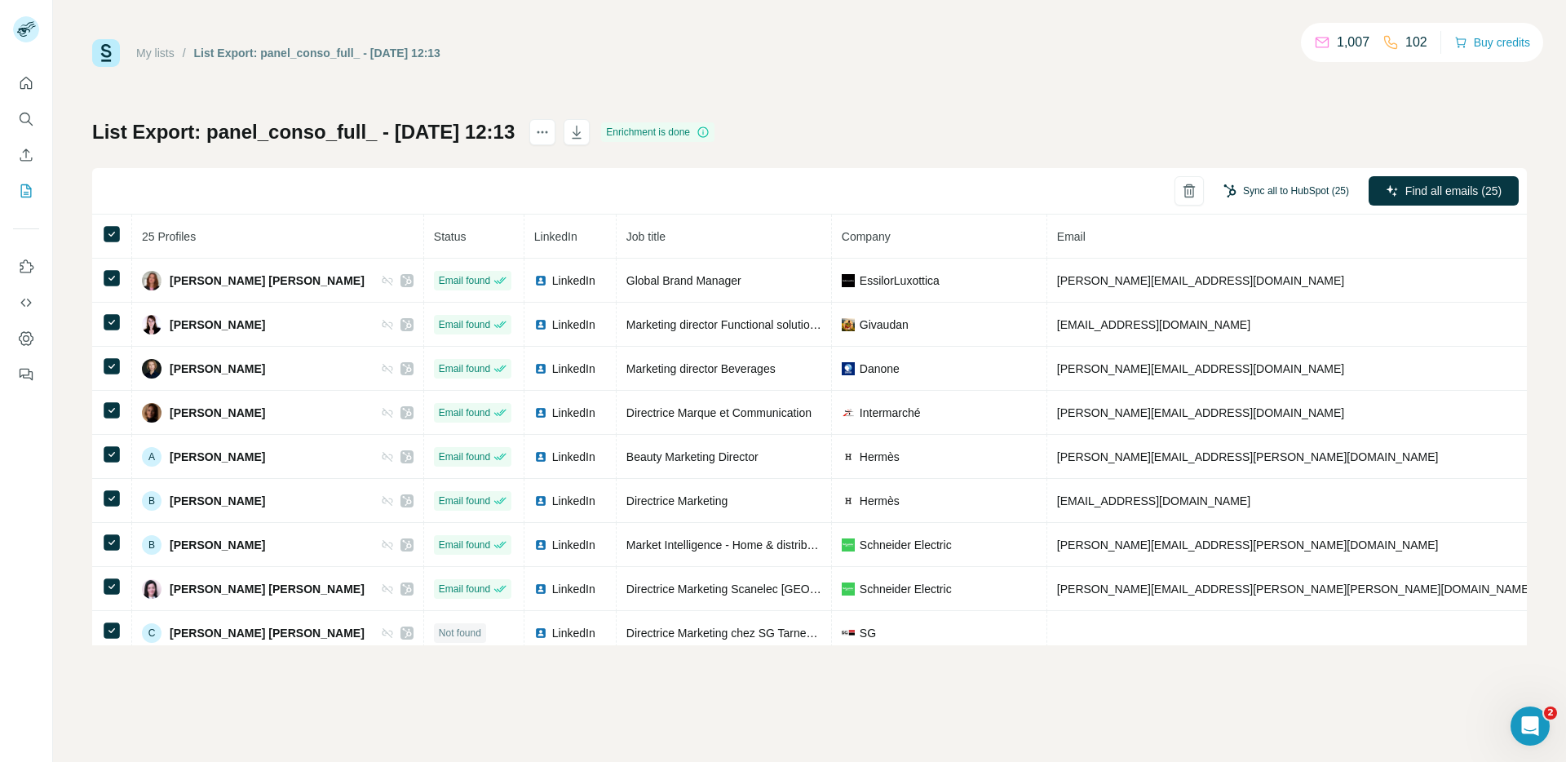
click at [1302, 193] on button "Sync all to HubSpot (25)" at bounding box center [1286, 191] width 148 height 24
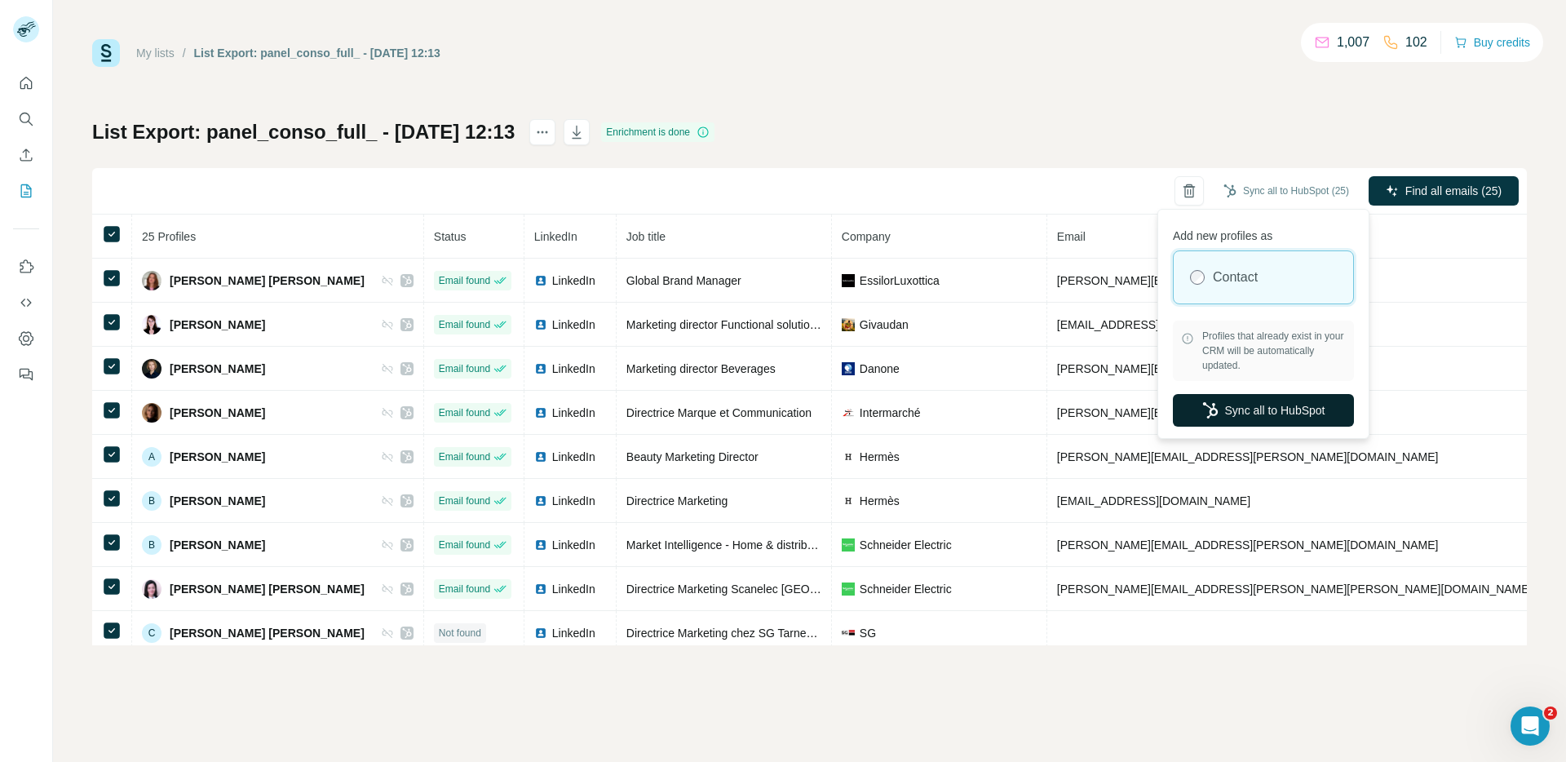
click at [1245, 407] on button "Sync all to HubSpot" at bounding box center [1263, 410] width 181 height 33
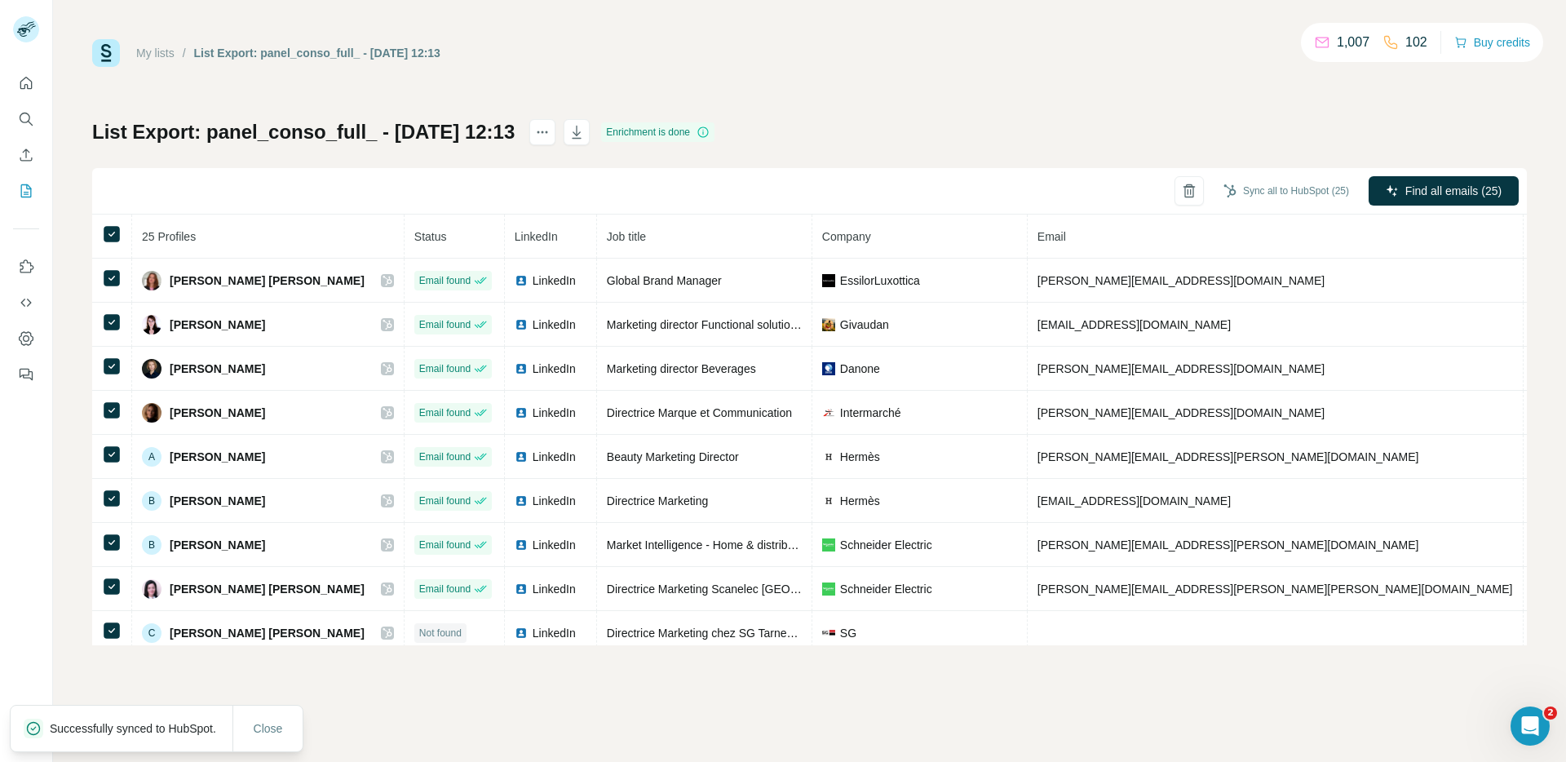
click at [161, 53] on link "My lists" at bounding box center [155, 53] width 38 height 13
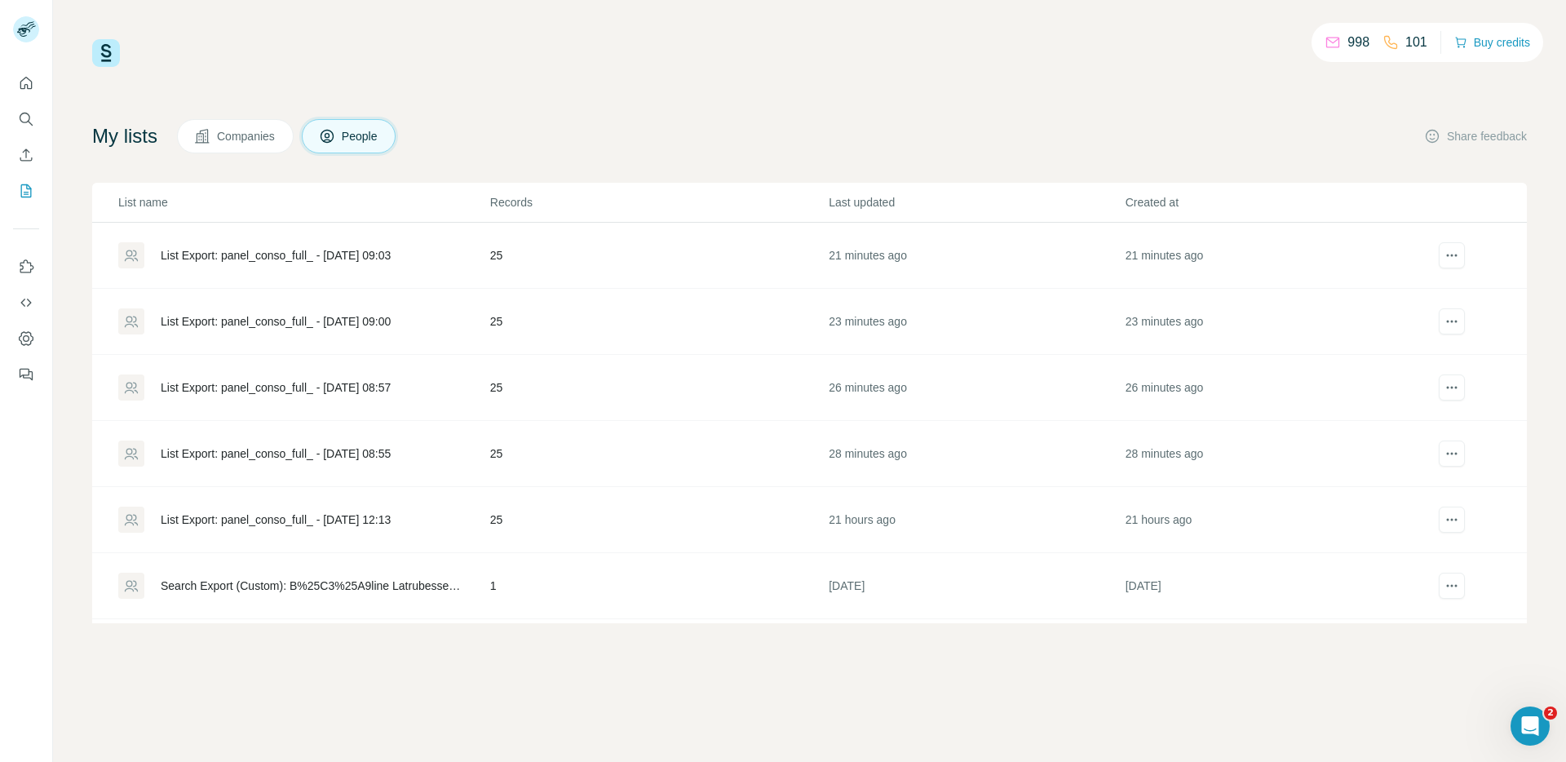
click at [391, 454] on div "List Export: panel_conso_full_ - [DATE] 08:55" at bounding box center [276, 453] width 230 height 16
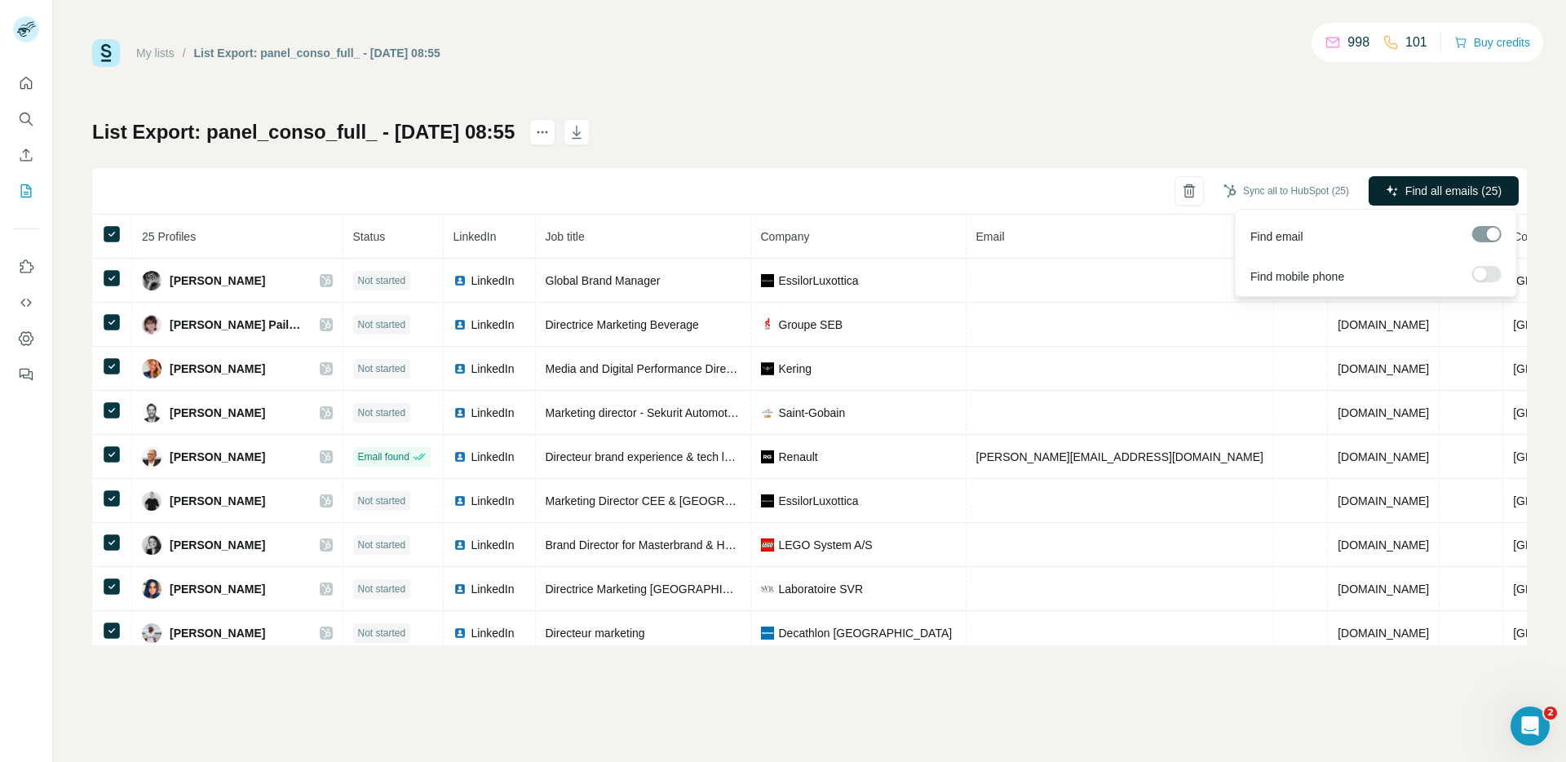
click at [1452, 192] on span "Find all emails (25)" at bounding box center [1454, 191] width 96 height 16
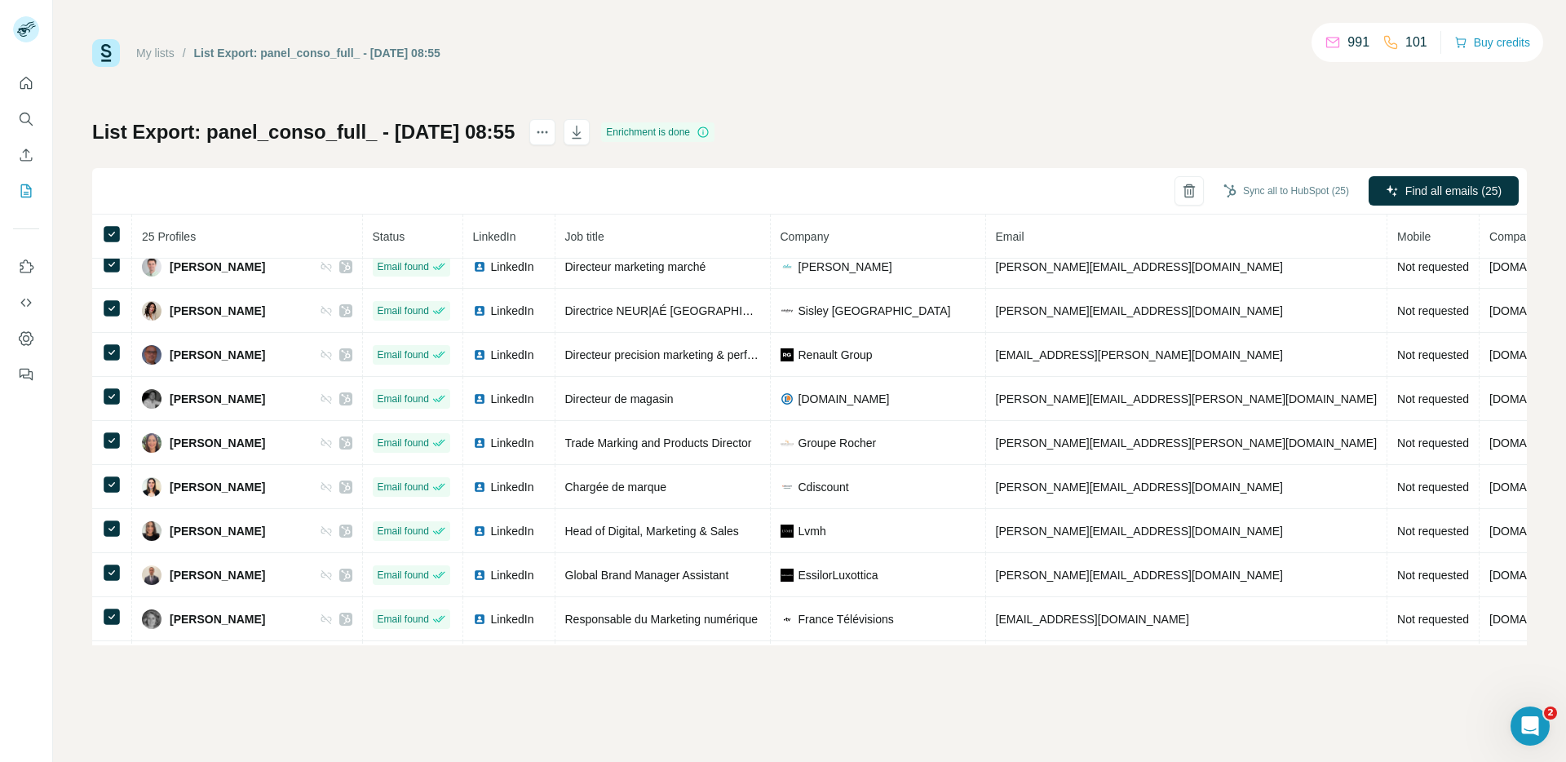
scroll to position [709, 0]
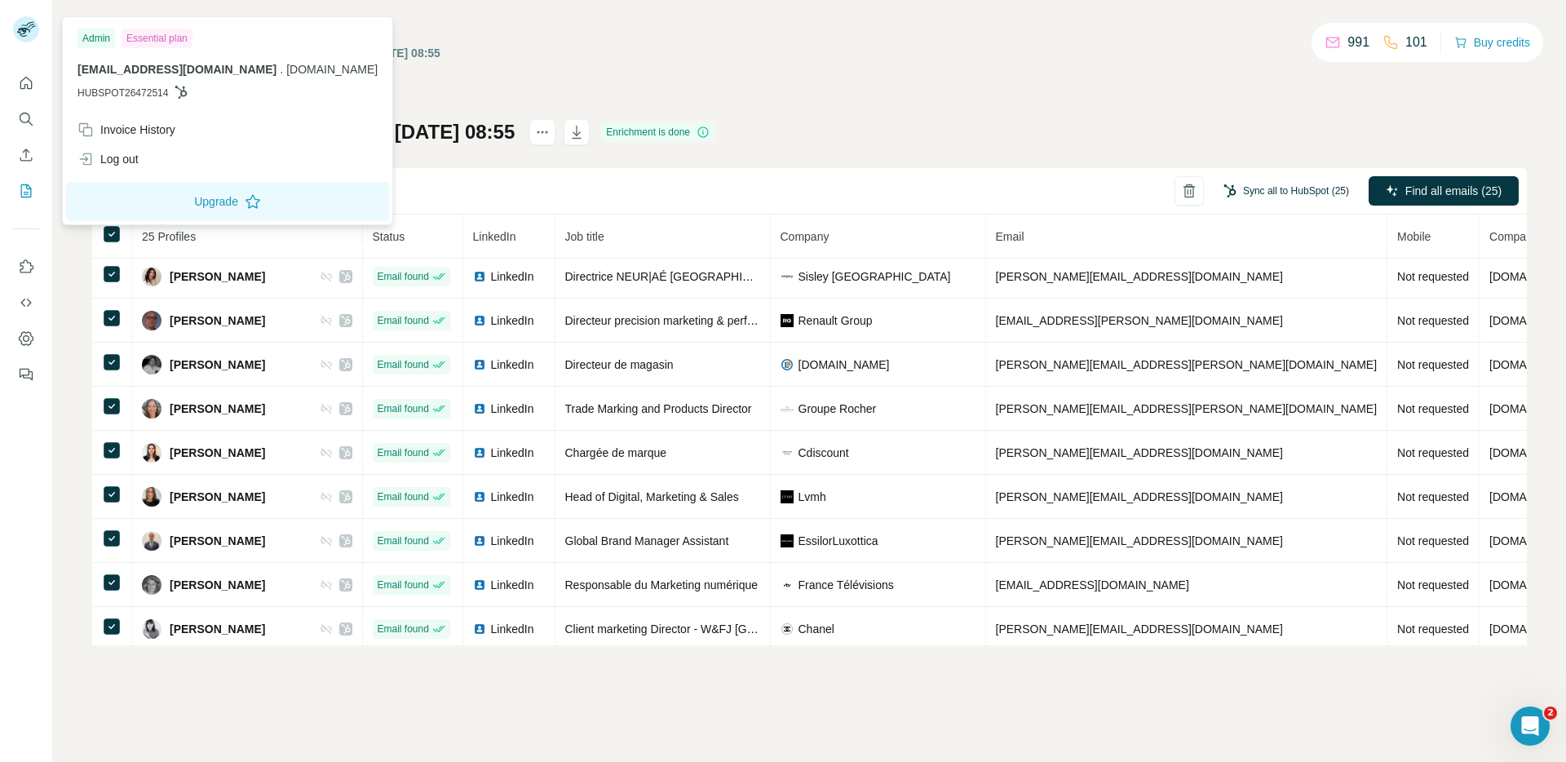
click at [1304, 191] on button "Sync all to HubSpot (25)" at bounding box center [1286, 191] width 148 height 24
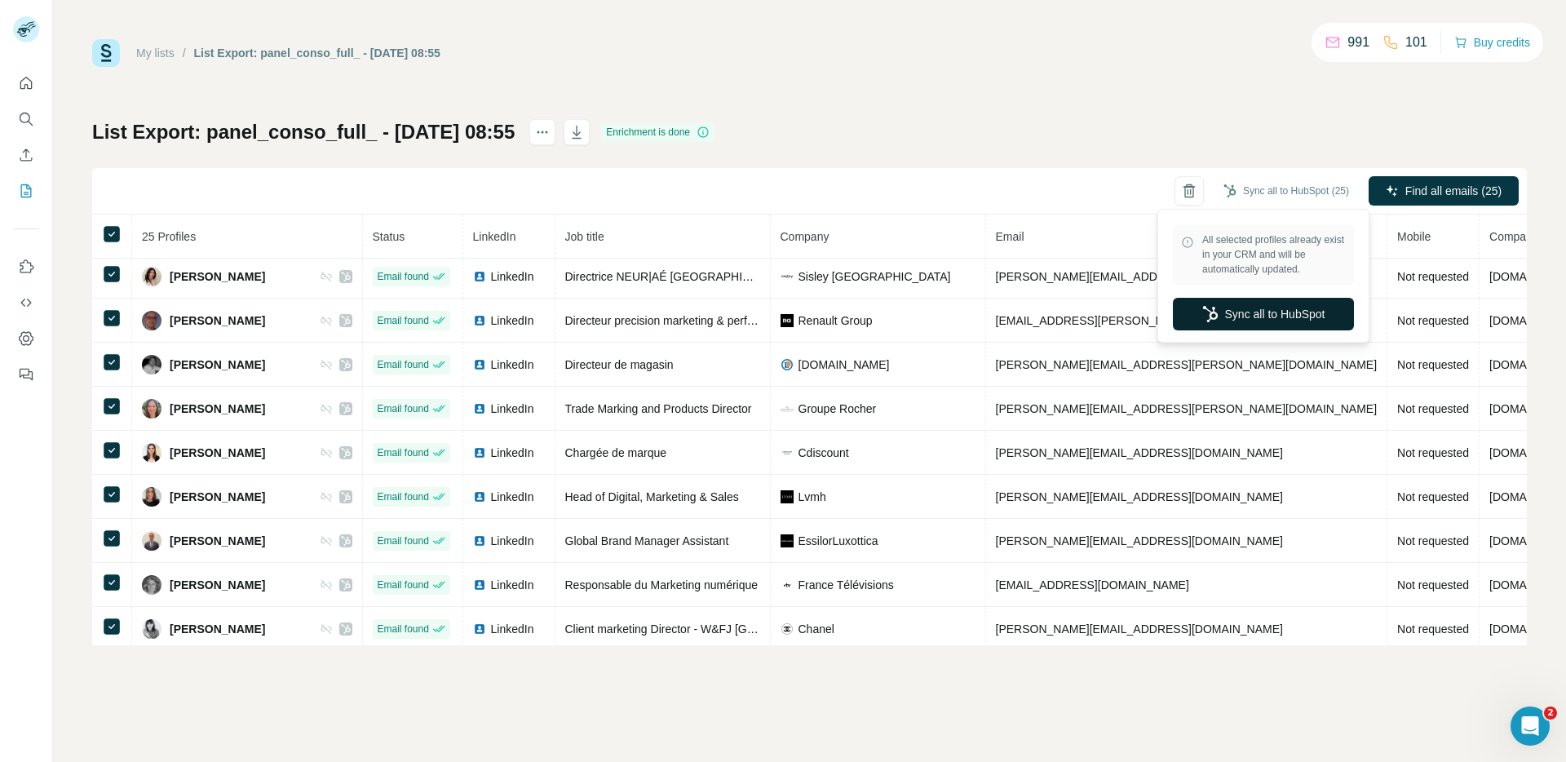
click at [1302, 318] on button "Sync all to HubSpot" at bounding box center [1263, 314] width 181 height 33
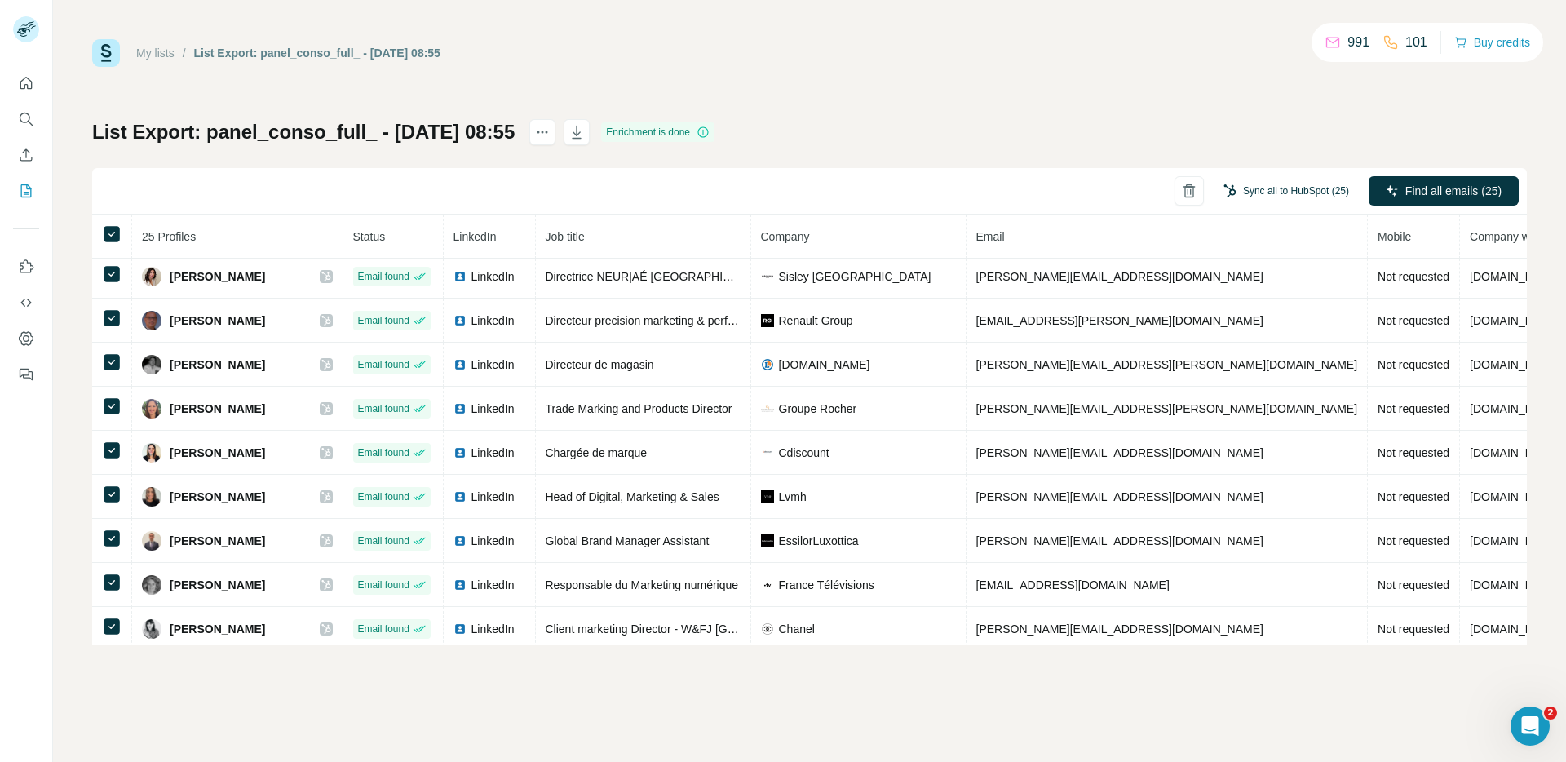
click at [1311, 190] on button "Sync all to HubSpot (25)" at bounding box center [1286, 191] width 148 height 24
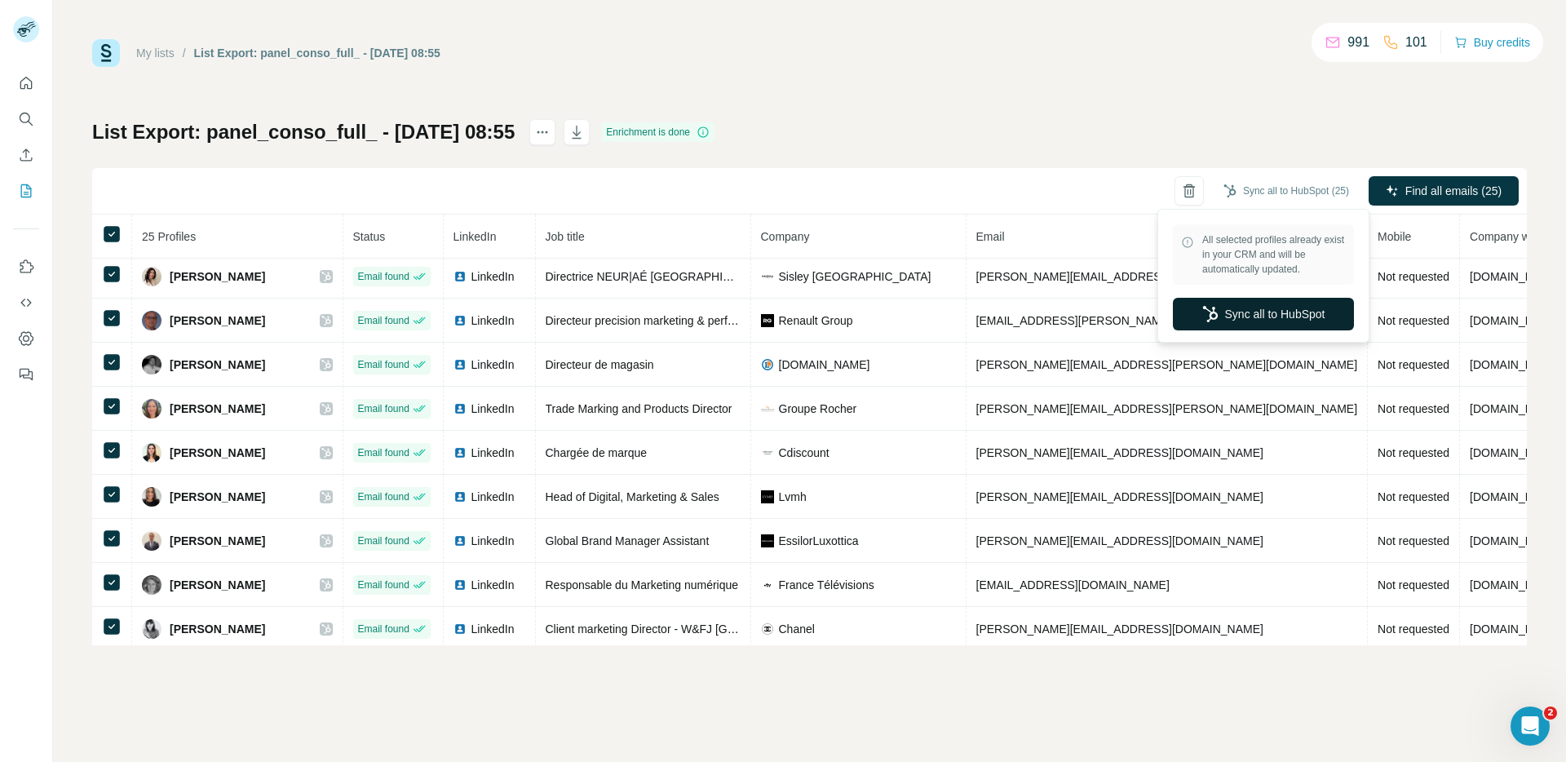
click at [1229, 322] on button "Sync all to HubSpot" at bounding box center [1263, 314] width 181 height 33
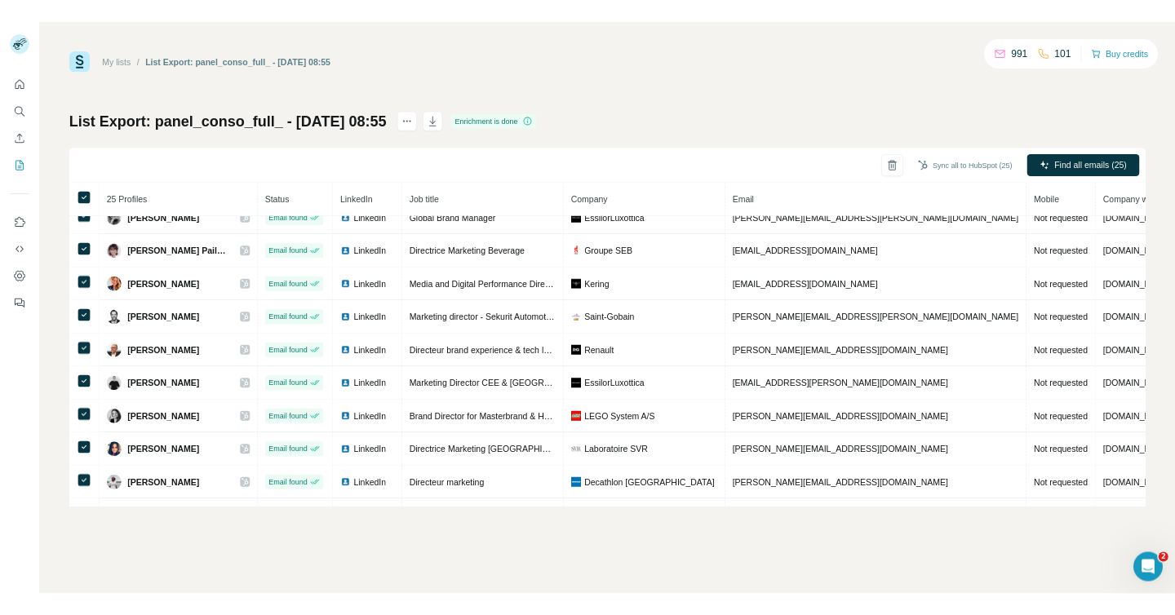
scroll to position [0, 0]
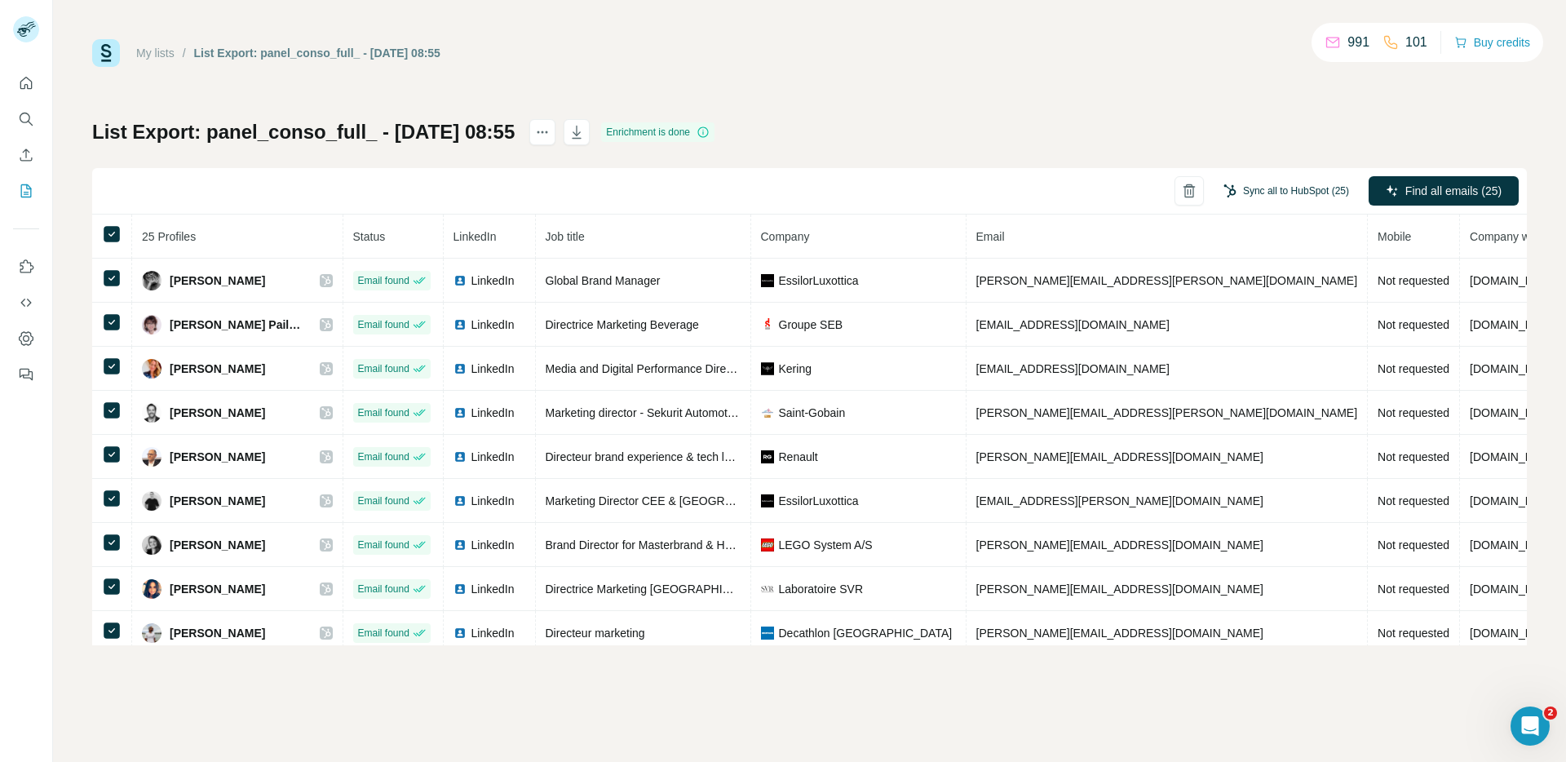
click at [1293, 189] on button "Sync all to HubSpot (25)" at bounding box center [1286, 191] width 148 height 24
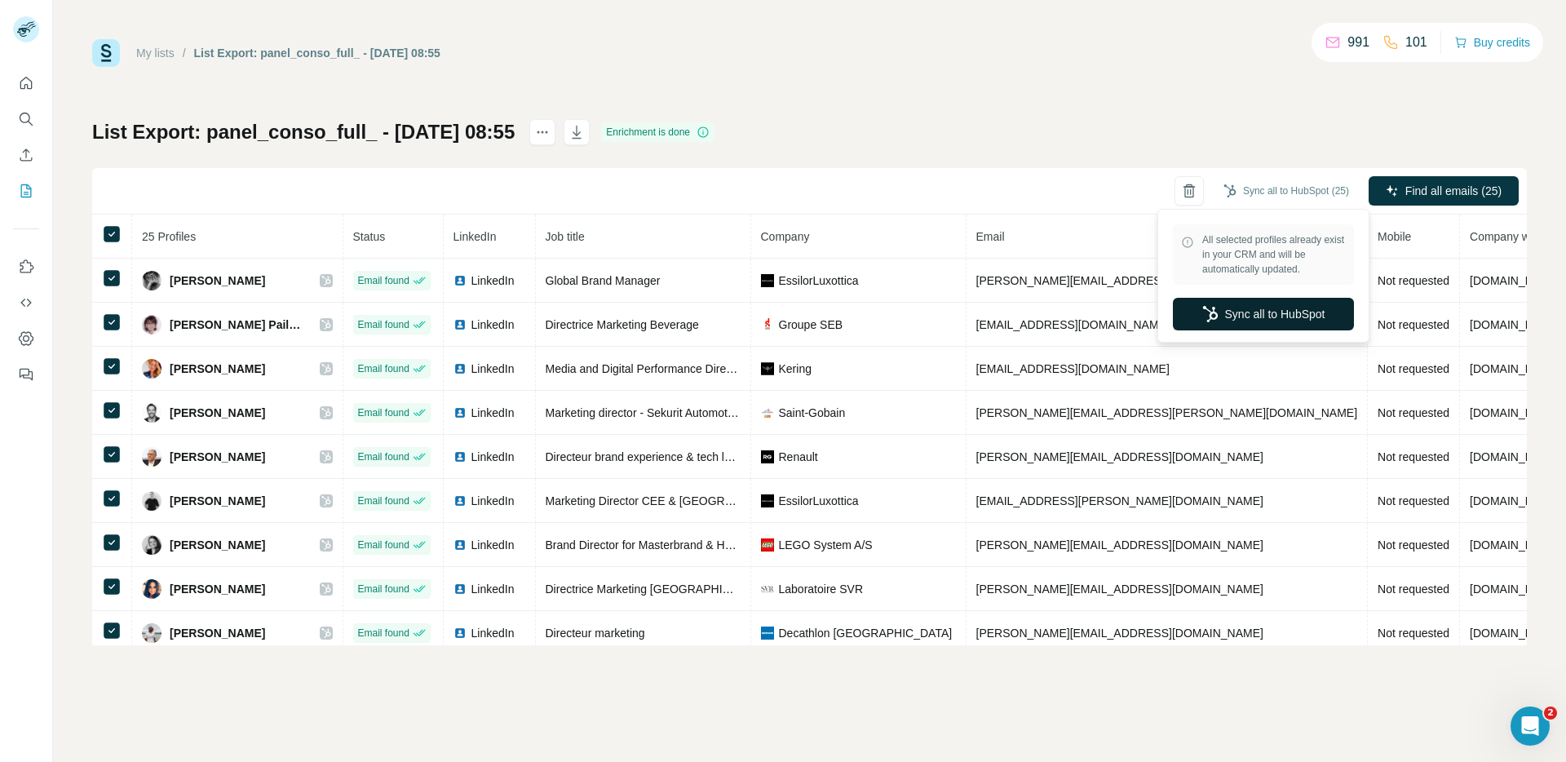
click at [1252, 308] on button "Sync all to HubSpot" at bounding box center [1263, 314] width 181 height 33
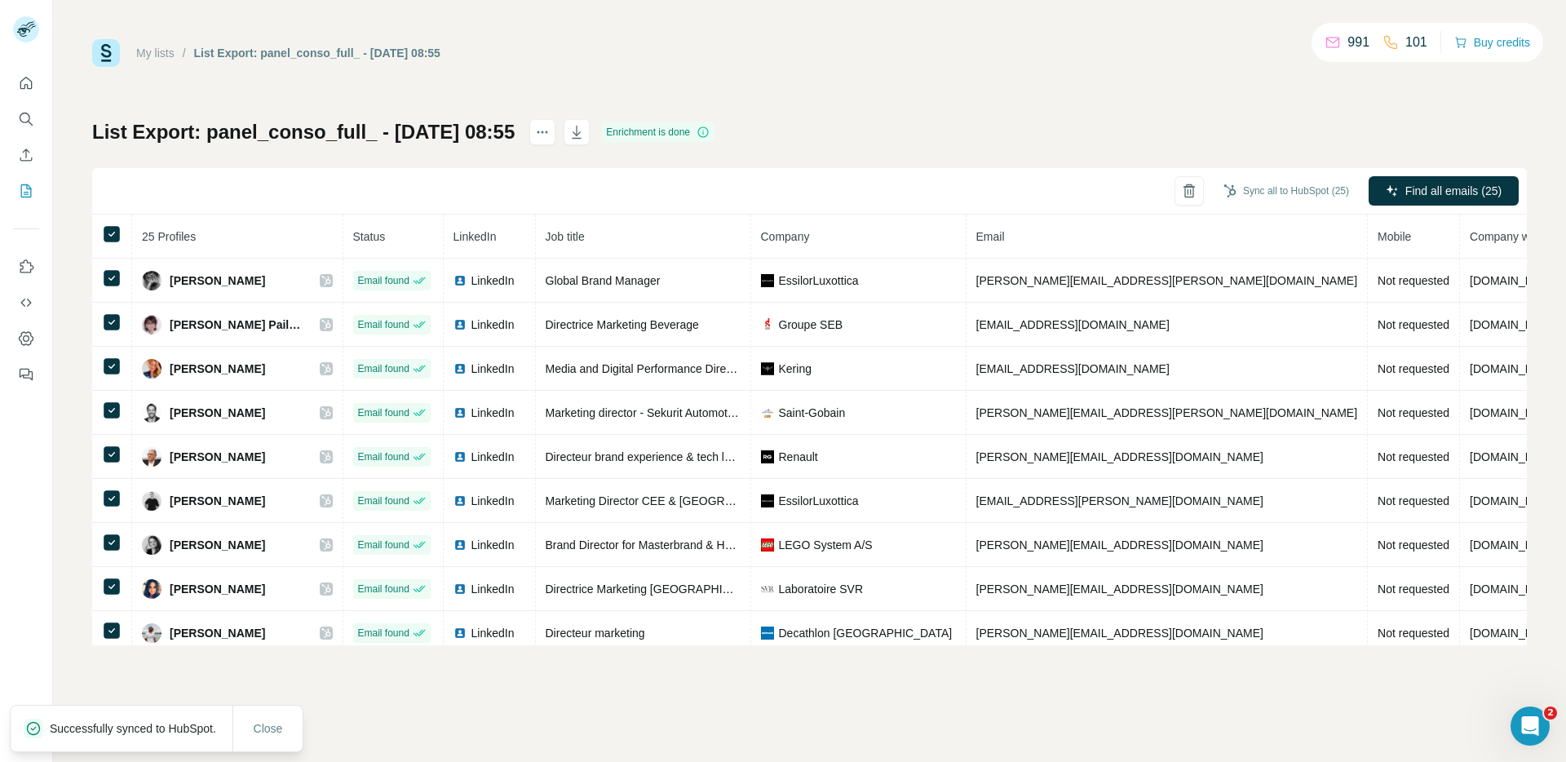
click at [154, 54] on link "My lists" at bounding box center [155, 53] width 38 height 13
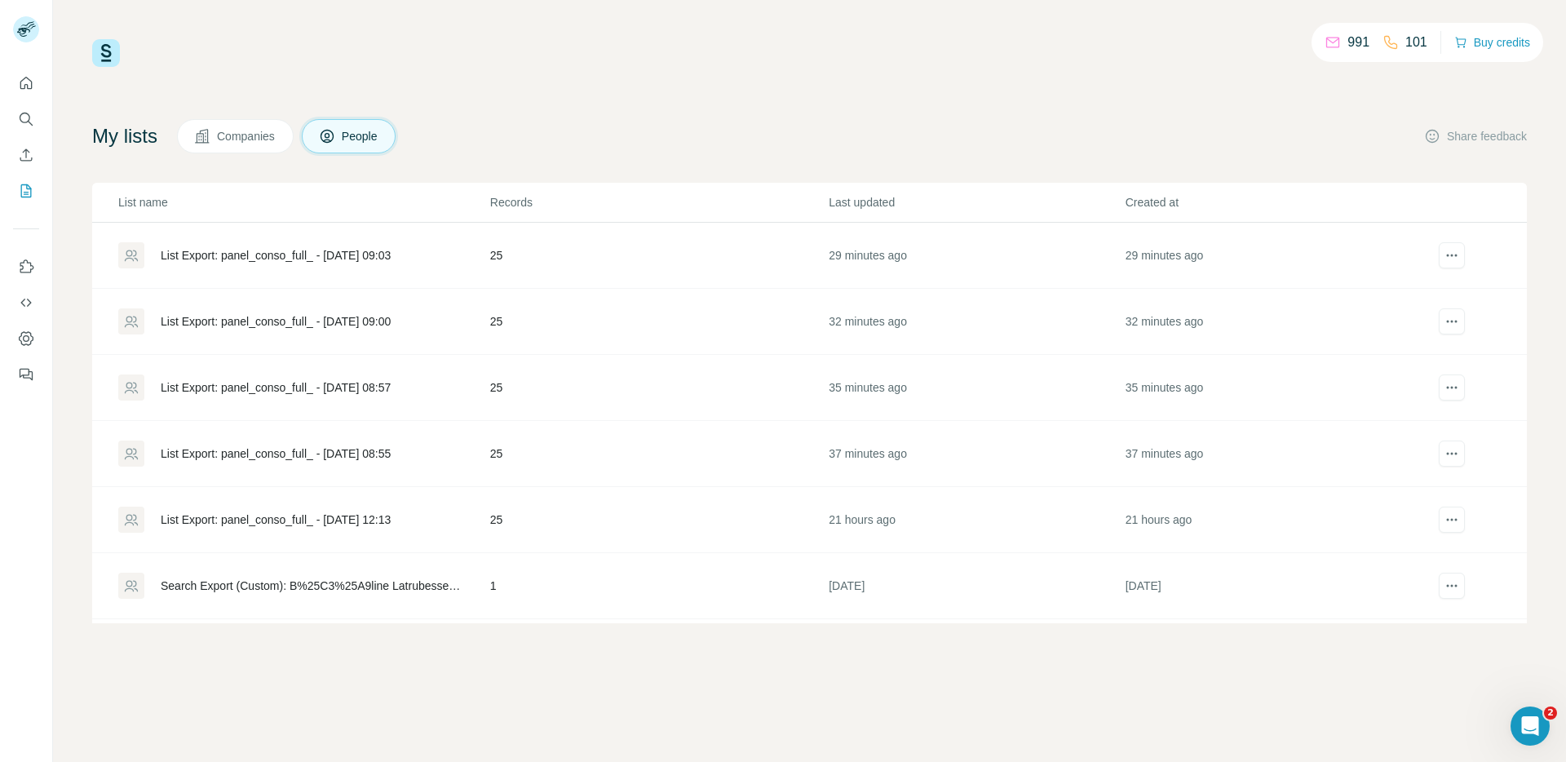
click at [368, 319] on div "List Export: panel_conso_full_ - [DATE] 09:00" at bounding box center [276, 321] width 230 height 16
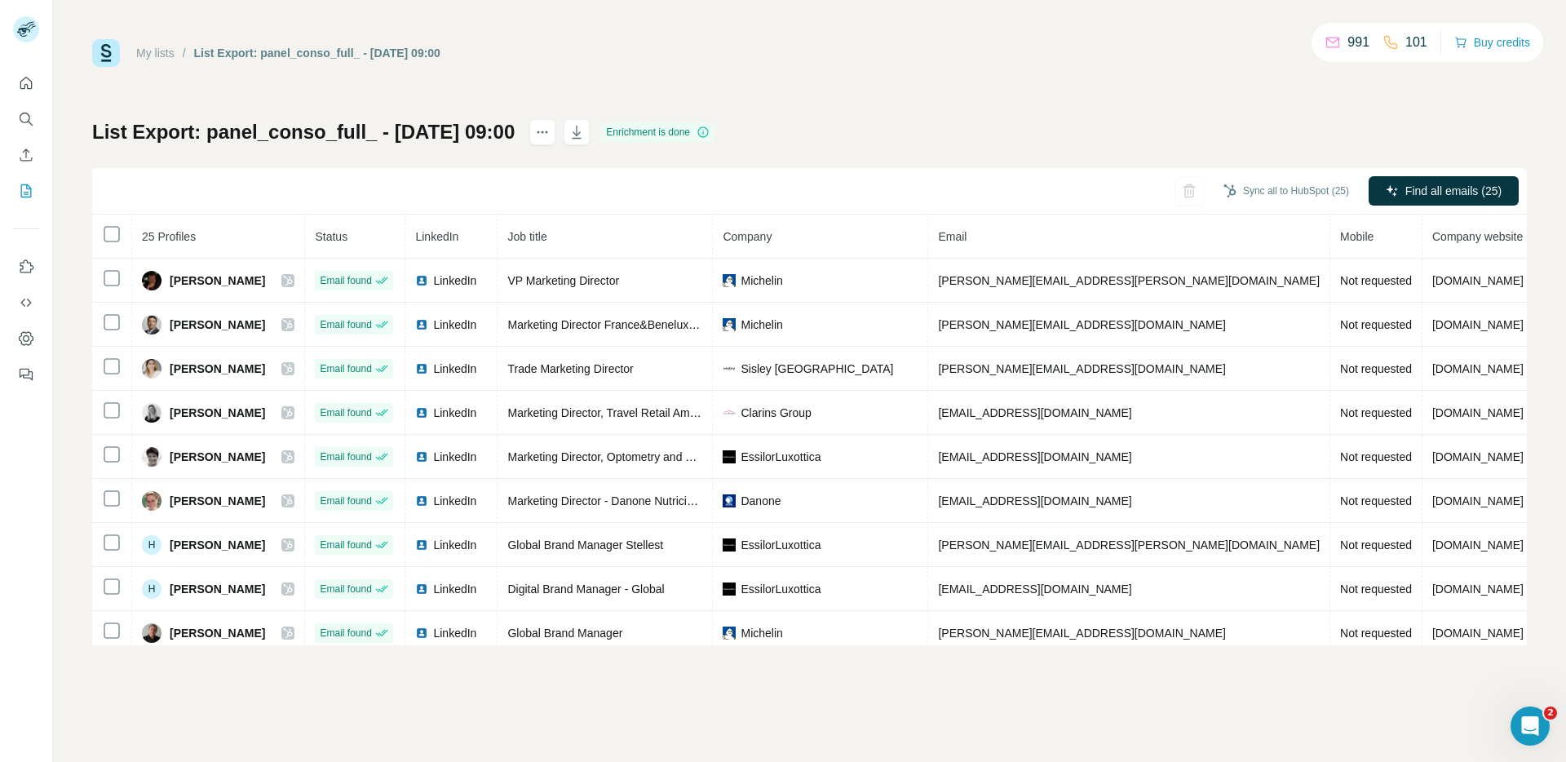
click at [159, 55] on link "My lists" at bounding box center [155, 53] width 38 height 13
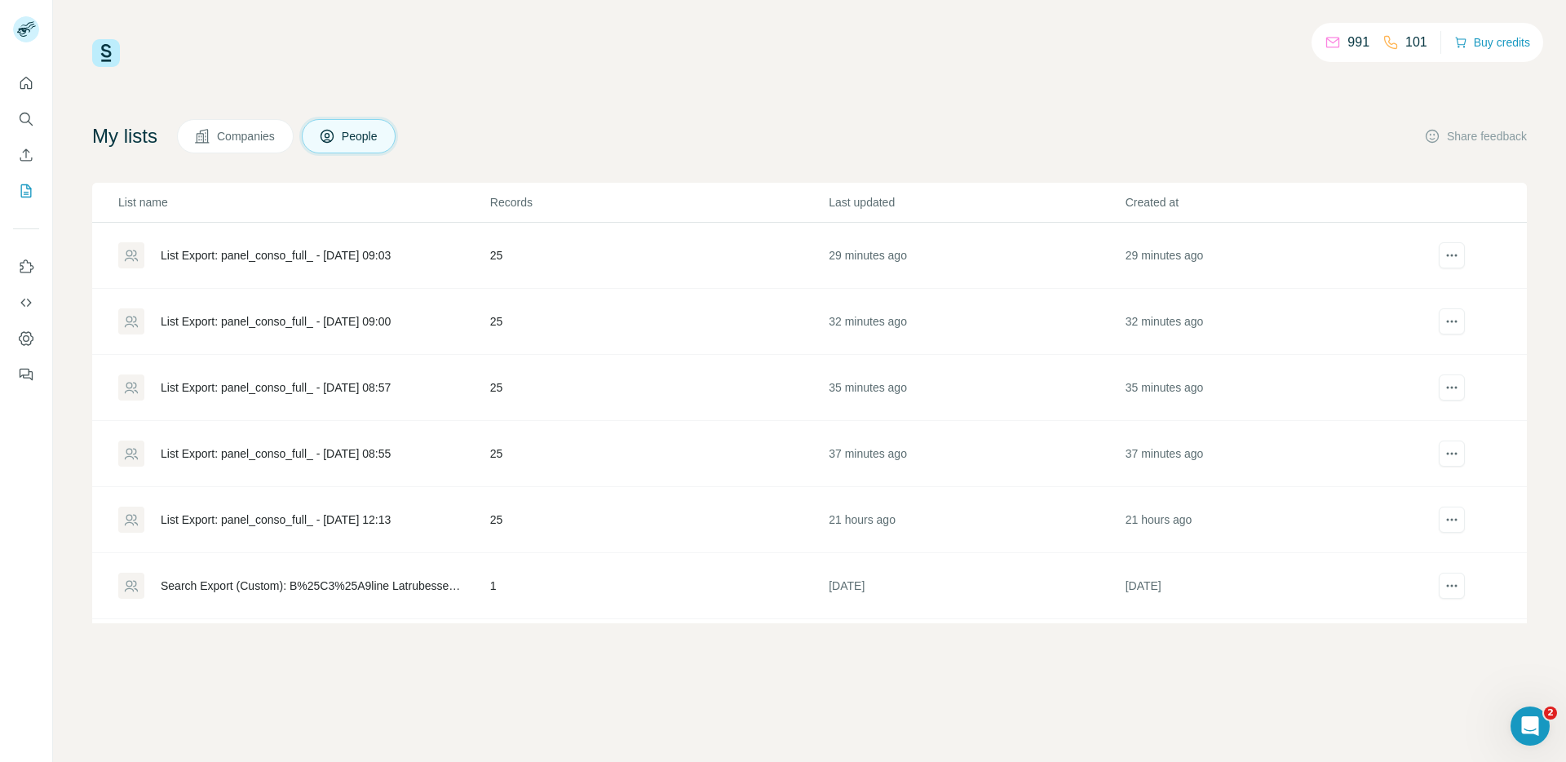
click at [322, 260] on div "List Export: panel_conso_full_ - [DATE] 09:03" at bounding box center [276, 255] width 230 height 16
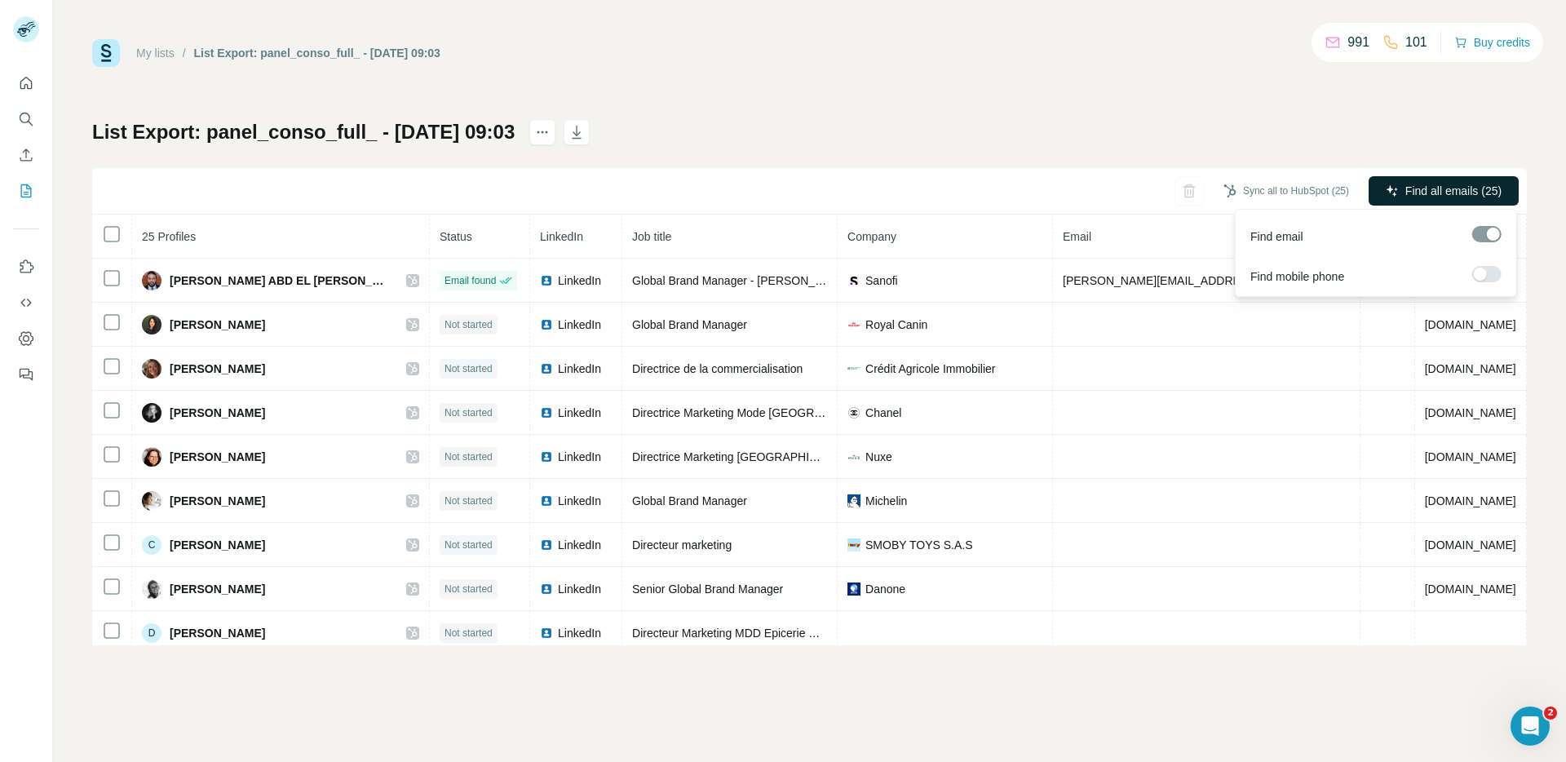
click at [1438, 183] on span "Find all emails (25)" at bounding box center [1454, 191] width 96 height 16
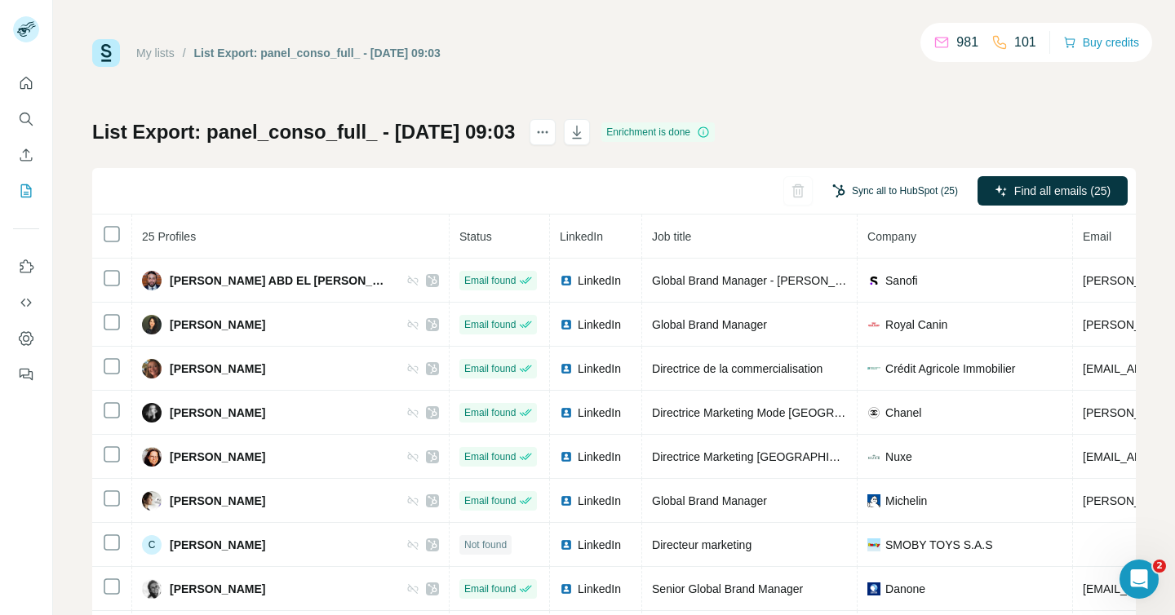
click at [908, 193] on button "Sync all to HubSpot (25)" at bounding box center [895, 191] width 148 height 24
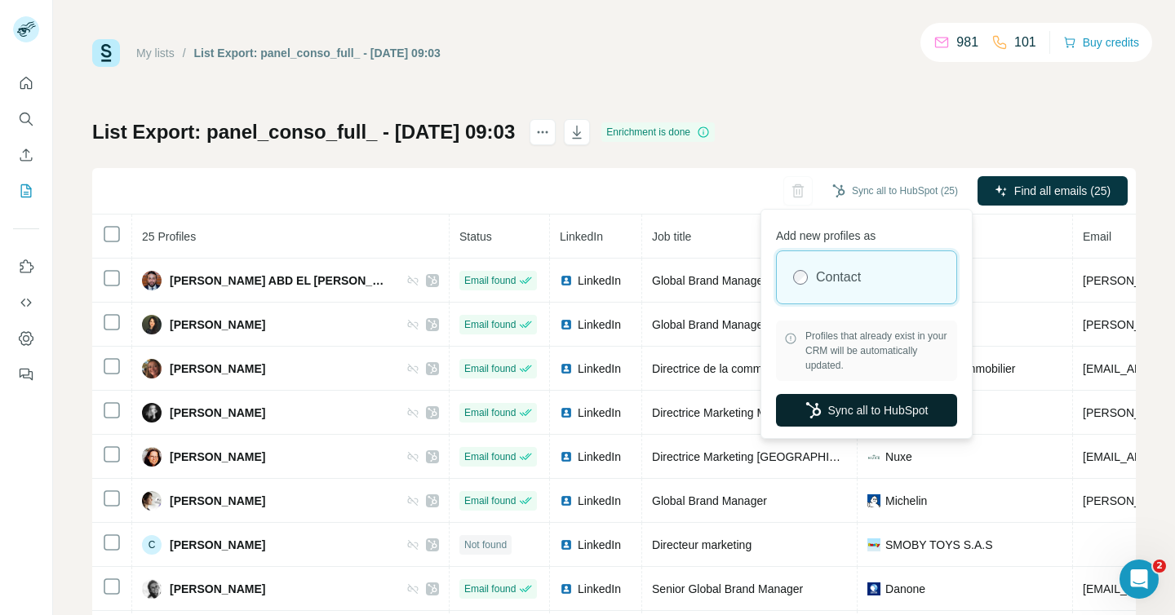
click at [847, 407] on button "Sync all to HubSpot" at bounding box center [866, 410] width 181 height 33
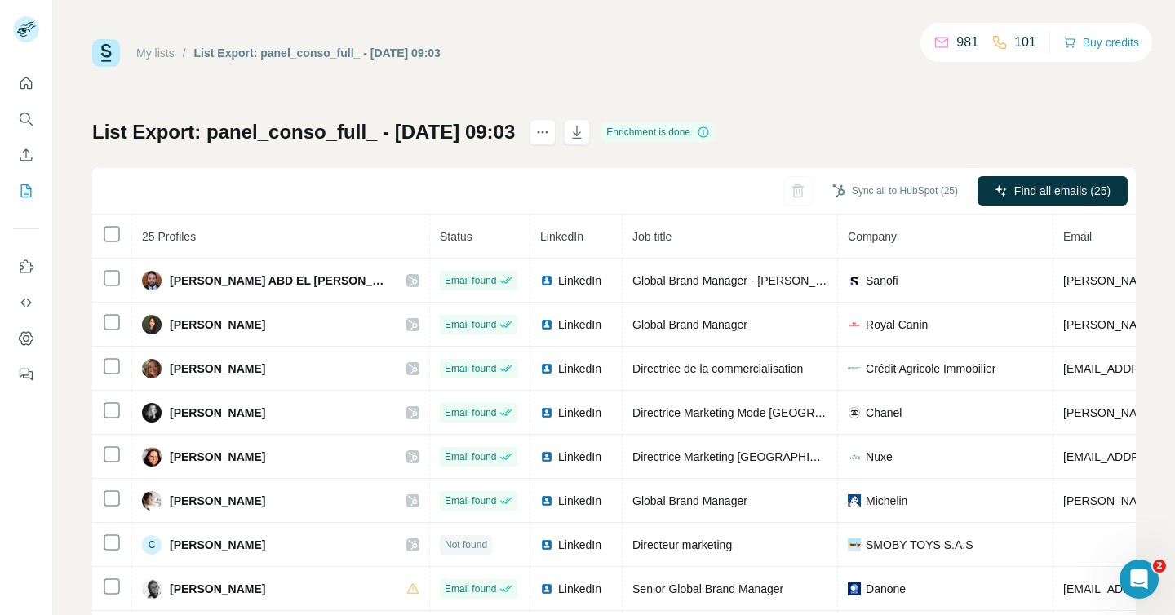
click at [912, 140] on div "List Export: panel_conso_full_ - 23/09/2025 09:03 Enrichment is done Sync all t…" at bounding box center [613, 382] width 1043 height 526
click at [925, 193] on button "Sync all to HubSpot (25)" at bounding box center [895, 191] width 148 height 24
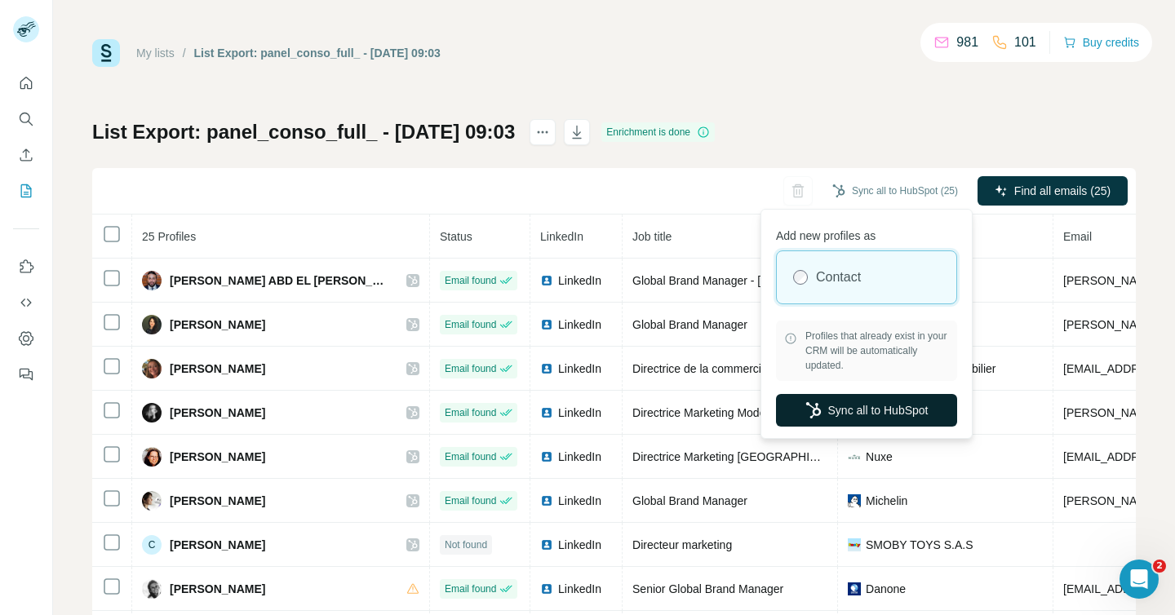
click at [896, 417] on button "Sync all to HubSpot" at bounding box center [866, 410] width 181 height 33
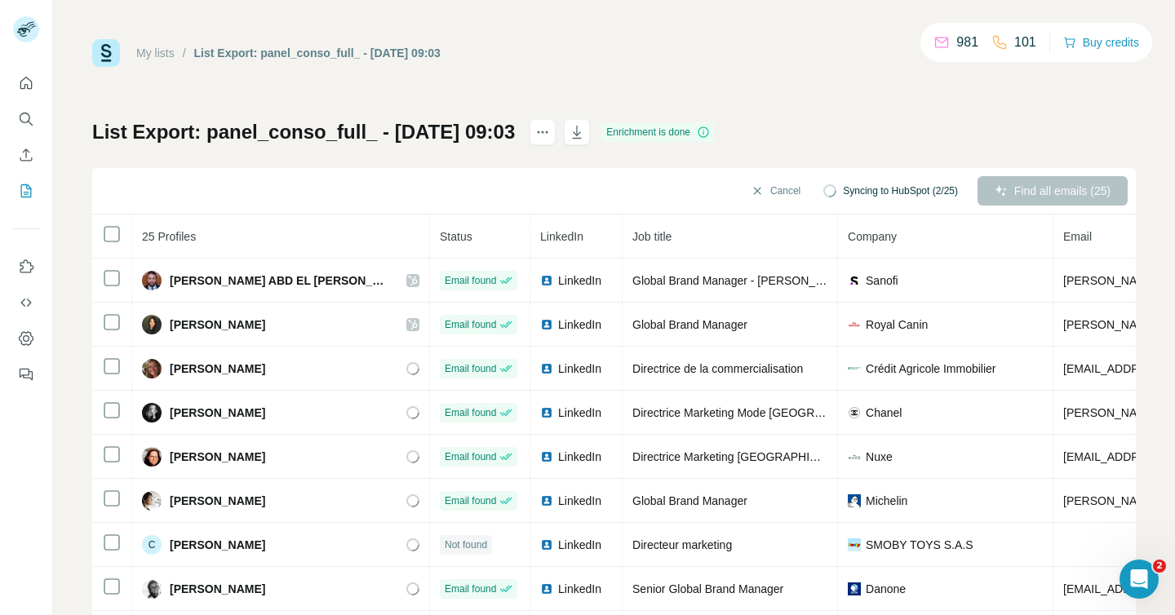
click at [642, 193] on div "Cancel Syncing to HubSpot (2/25) Find all emails (25)" at bounding box center [613, 191] width 1043 height 47
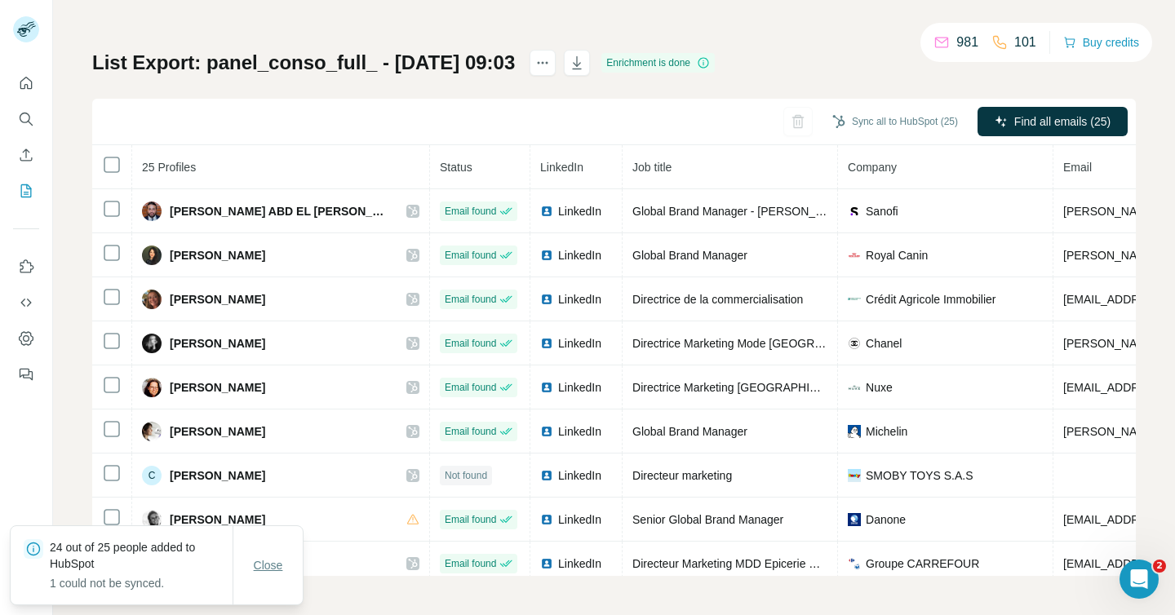
click at [266, 568] on span "Close" at bounding box center [268, 565] width 29 height 16
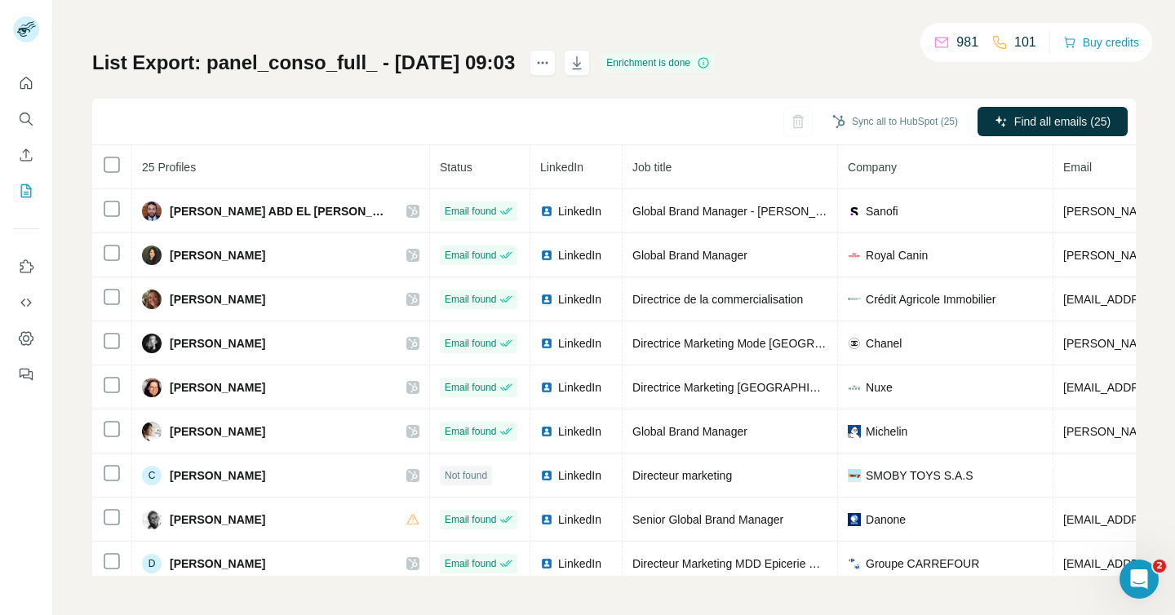
scroll to position [0, 0]
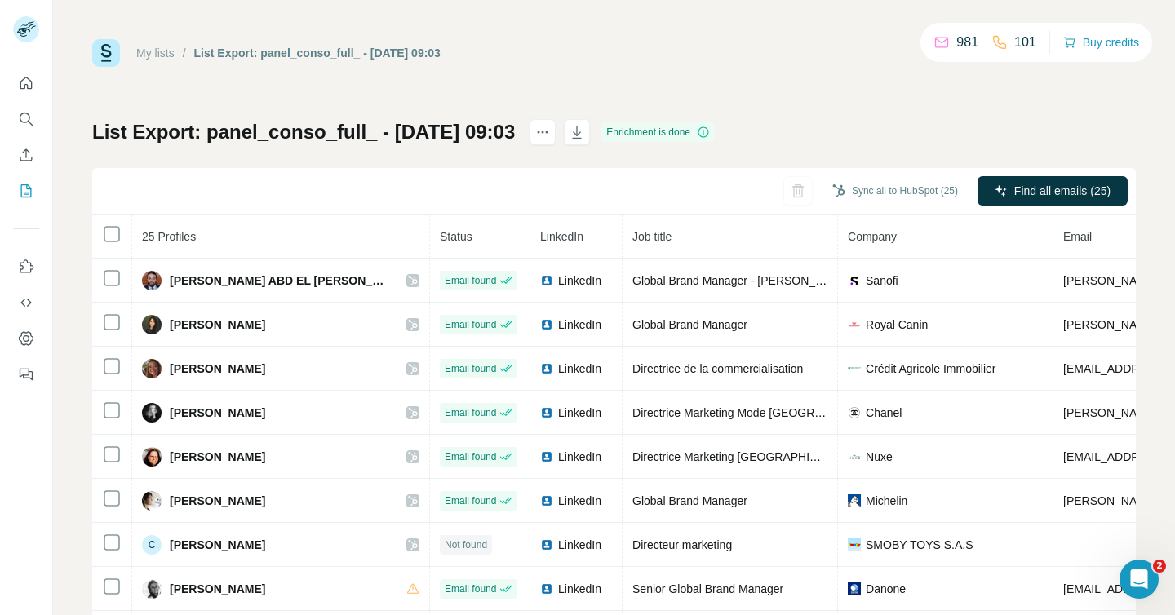
click at [164, 60] on div "My lists" at bounding box center [155, 53] width 38 height 16
click at [163, 55] on link "My lists" at bounding box center [155, 53] width 38 height 13
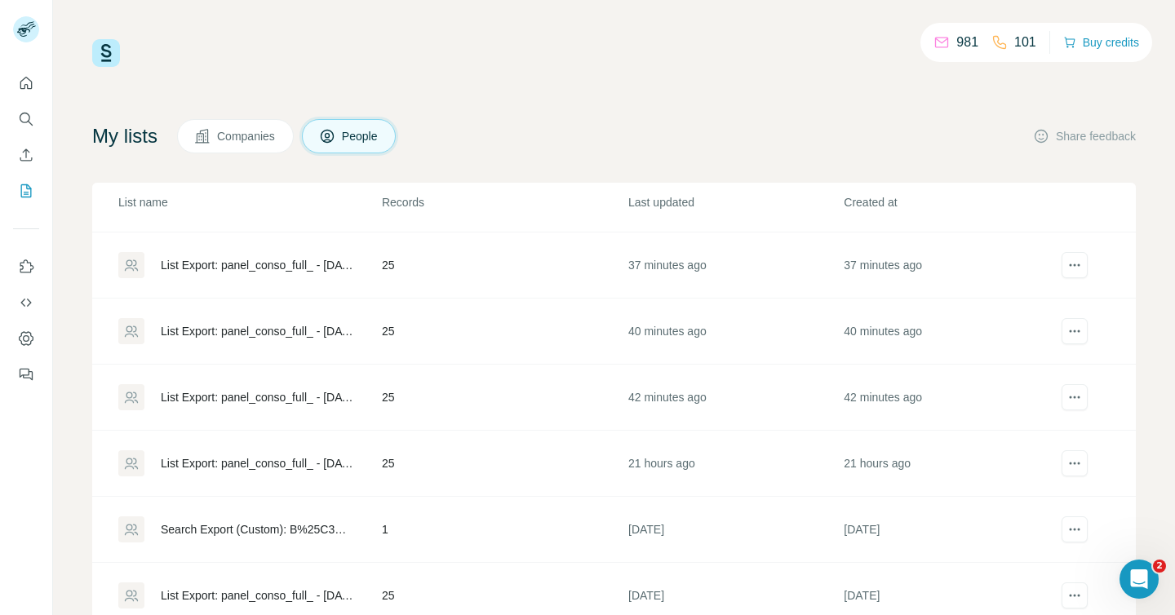
scroll to position [79, 0]
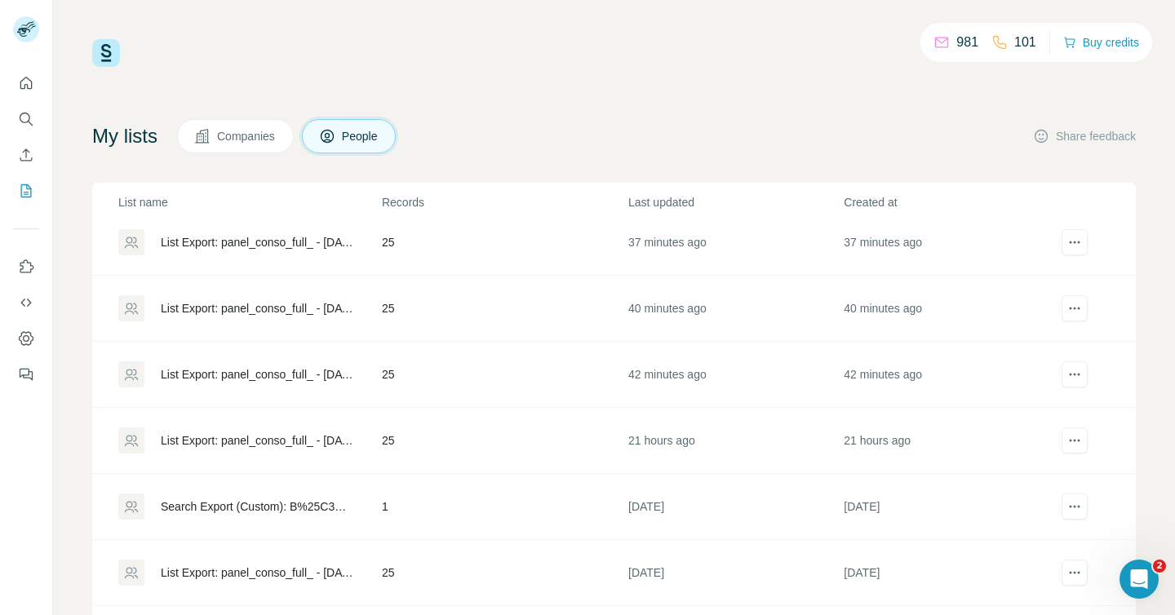
click at [268, 369] on div "List Export: panel_conso_full_ - [DATE] 08:55" at bounding box center [257, 374] width 193 height 16
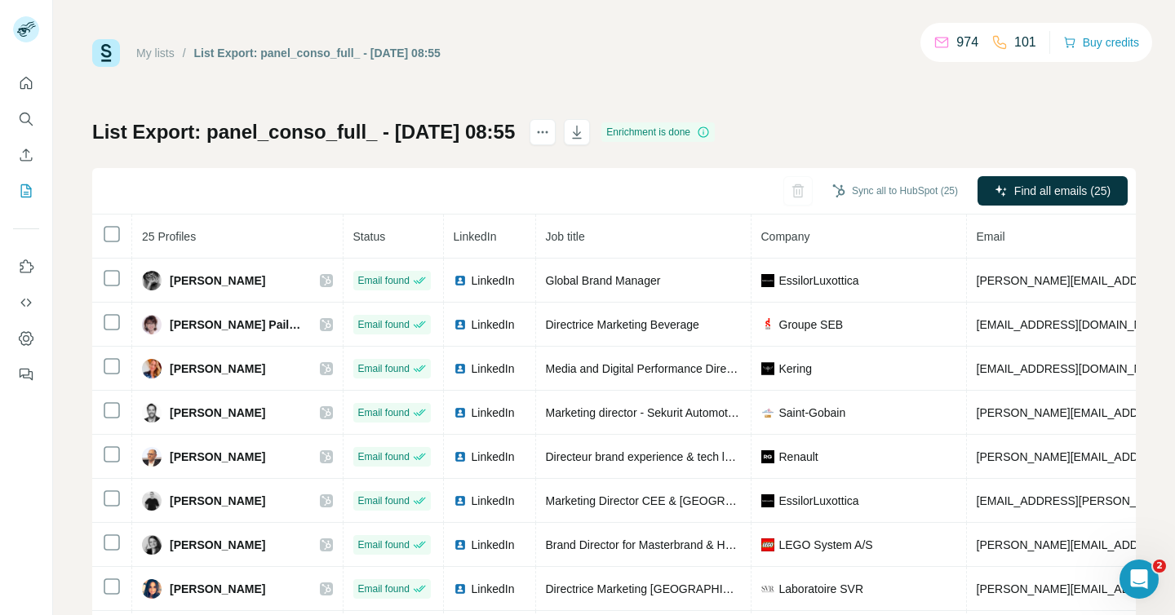
click at [162, 56] on link "My lists" at bounding box center [155, 53] width 38 height 13
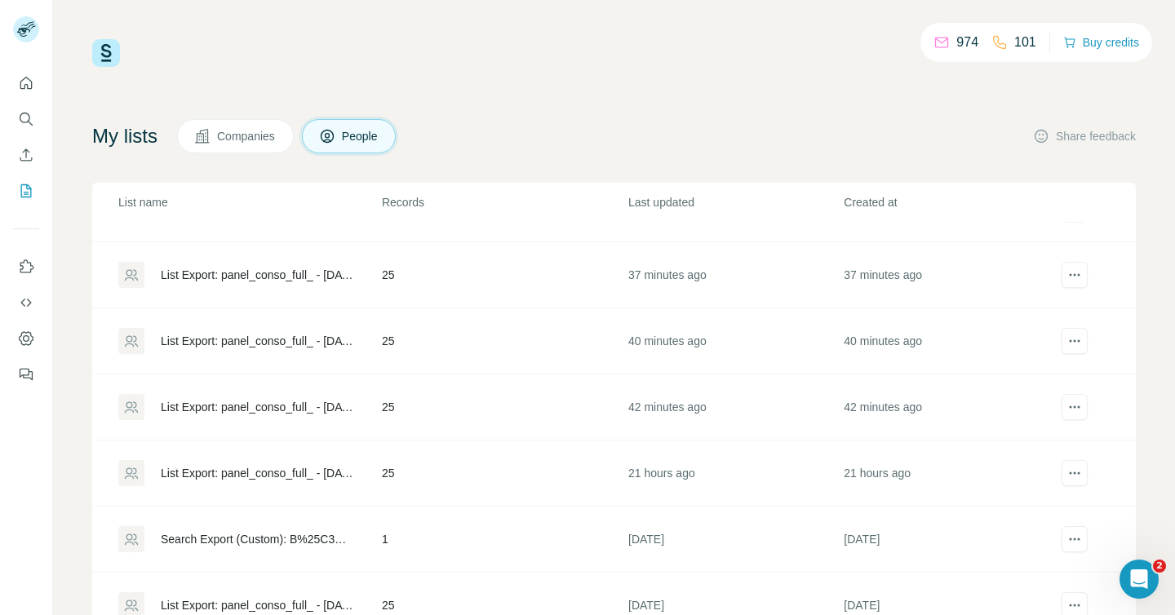
scroll to position [83, 0]
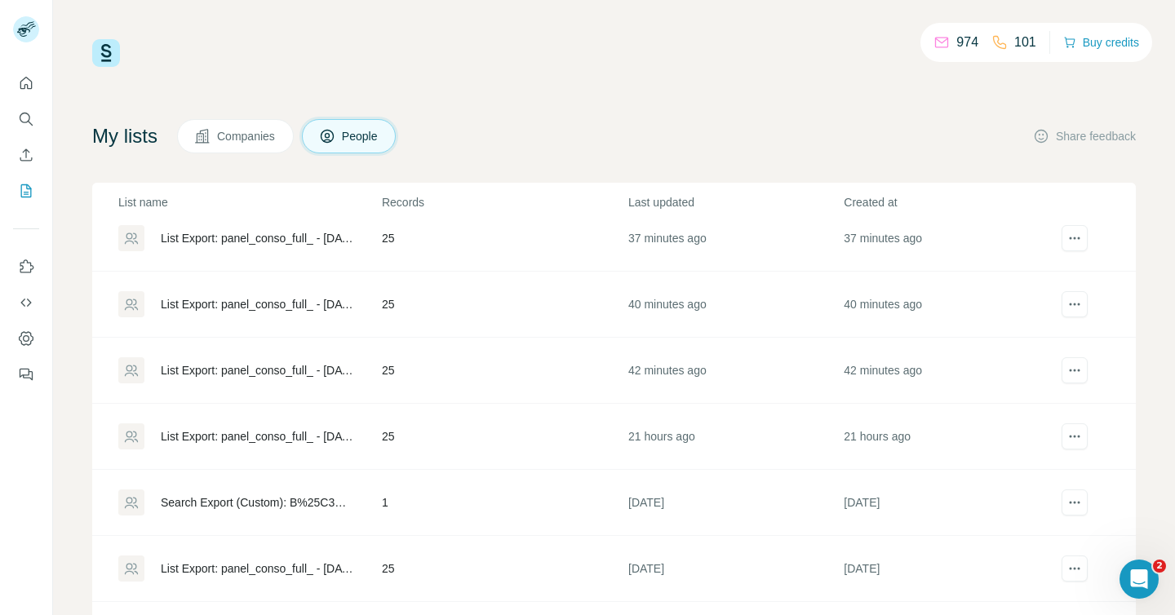
click at [259, 435] on div "List Export: panel_conso_full_ - [DATE] 12:13" at bounding box center [257, 436] width 193 height 16
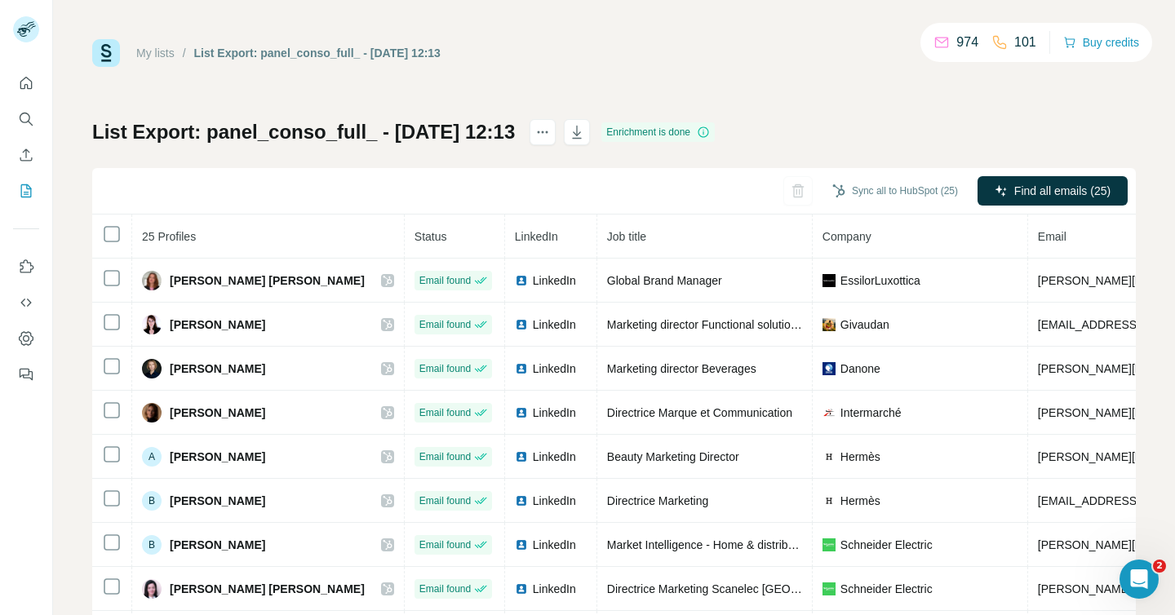
click at [149, 59] on link "My lists" at bounding box center [155, 53] width 38 height 13
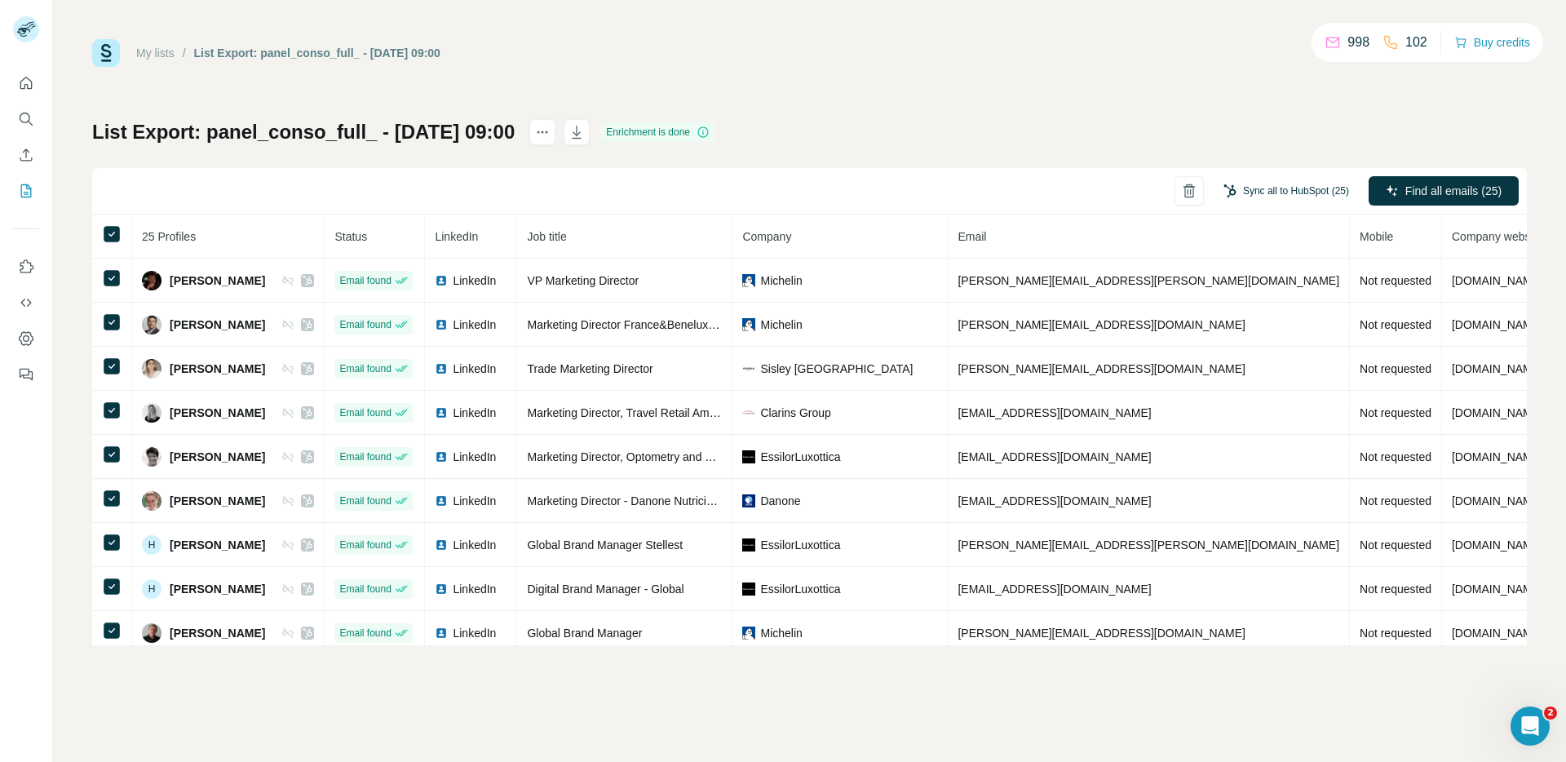
click at [1301, 188] on button "Sync all to HubSpot (25)" at bounding box center [1286, 191] width 148 height 24
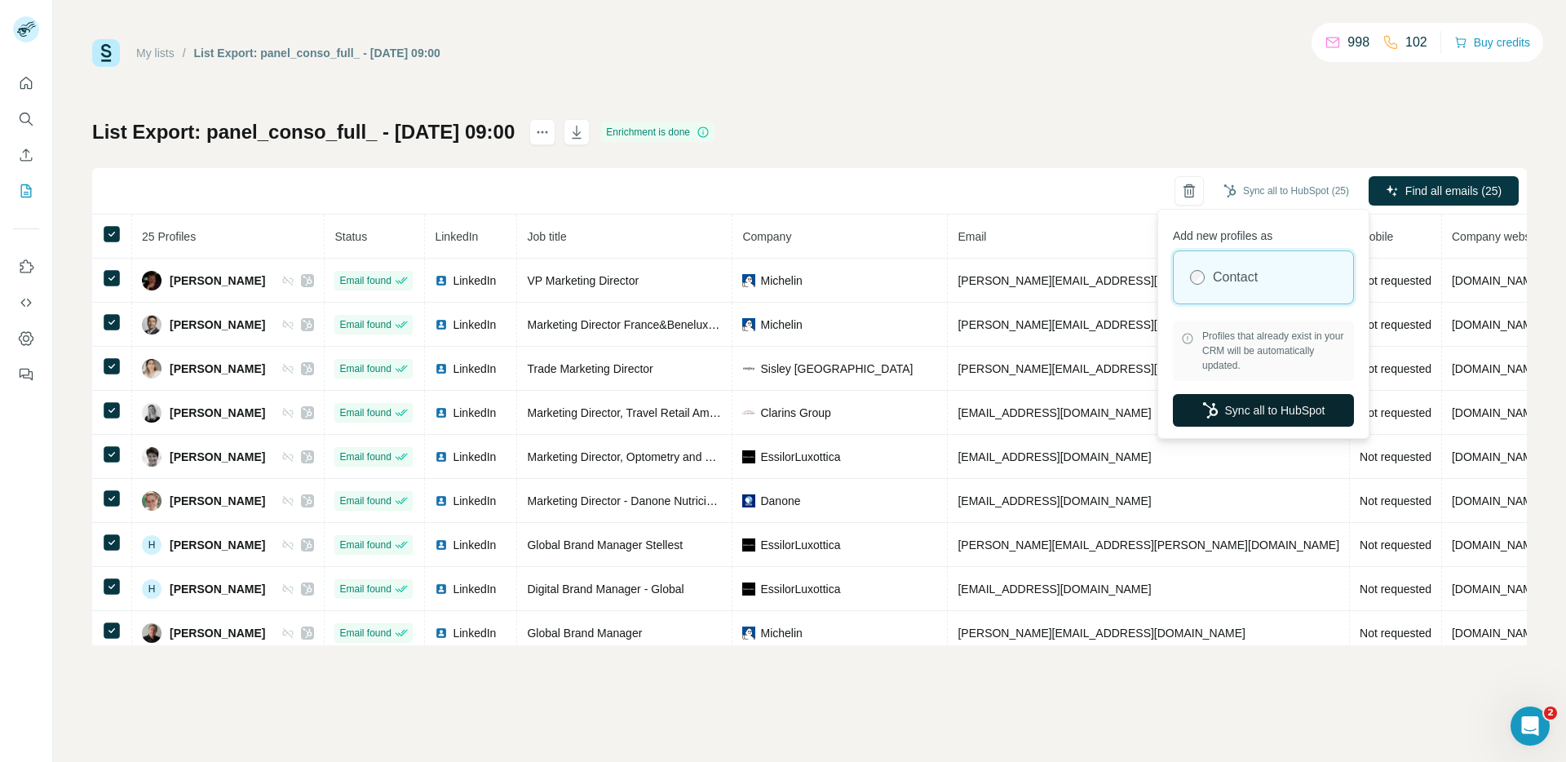
click at [1243, 415] on button "Sync all to HubSpot" at bounding box center [1263, 410] width 181 height 33
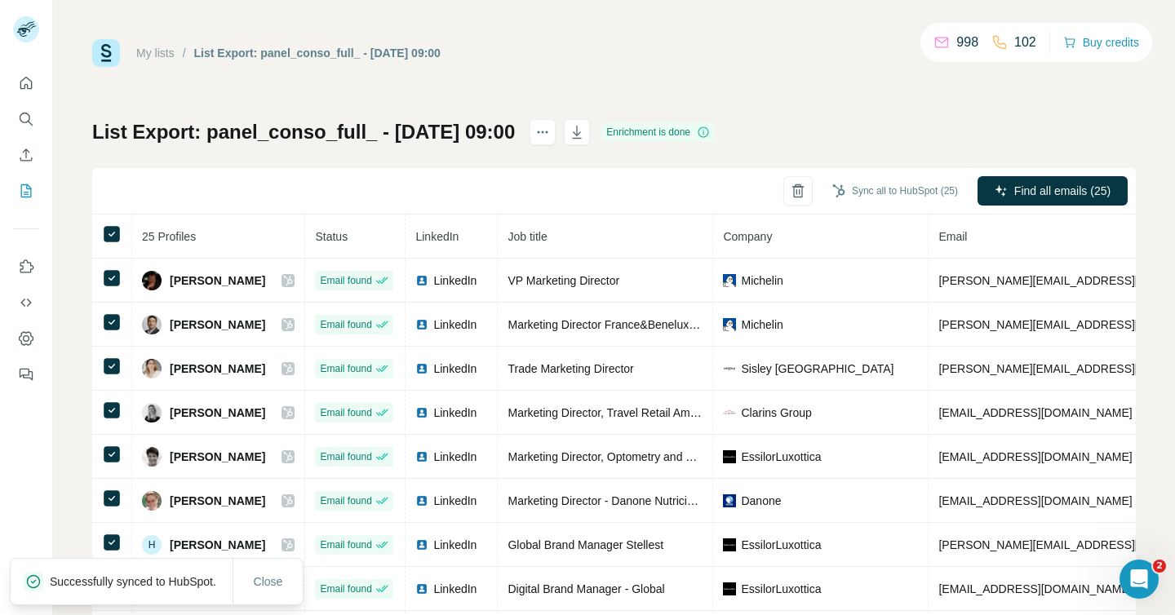
click at [162, 49] on link "My lists" at bounding box center [155, 53] width 38 height 13
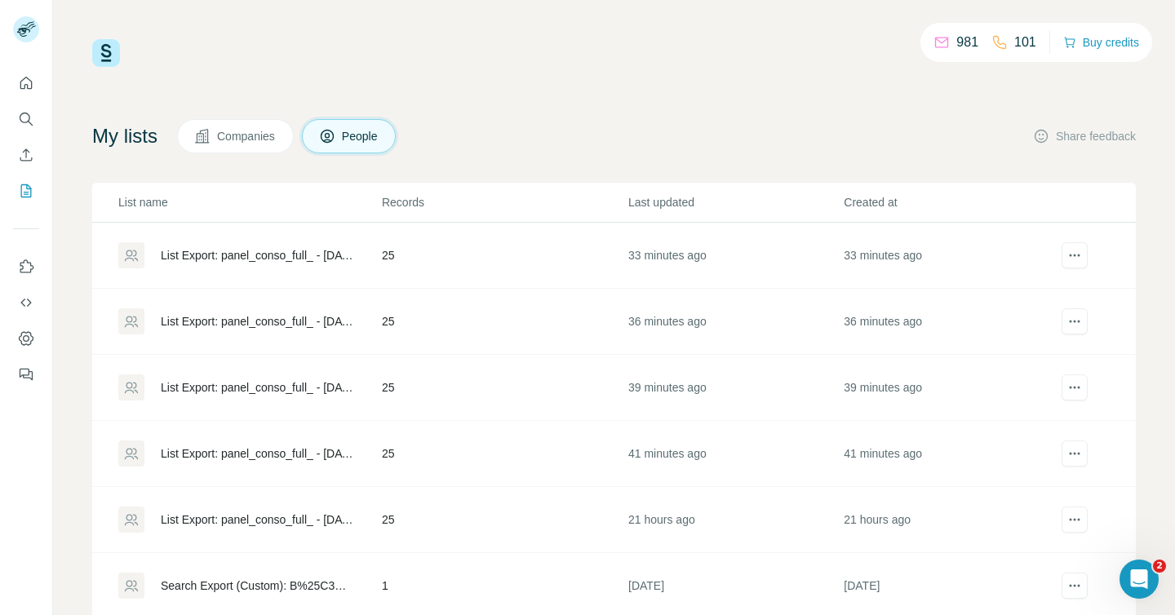
click at [307, 255] on div "List Export: panel_conso_full_ - [DATE] 09:03" at bounding box center [257, 255] width 193 height 16
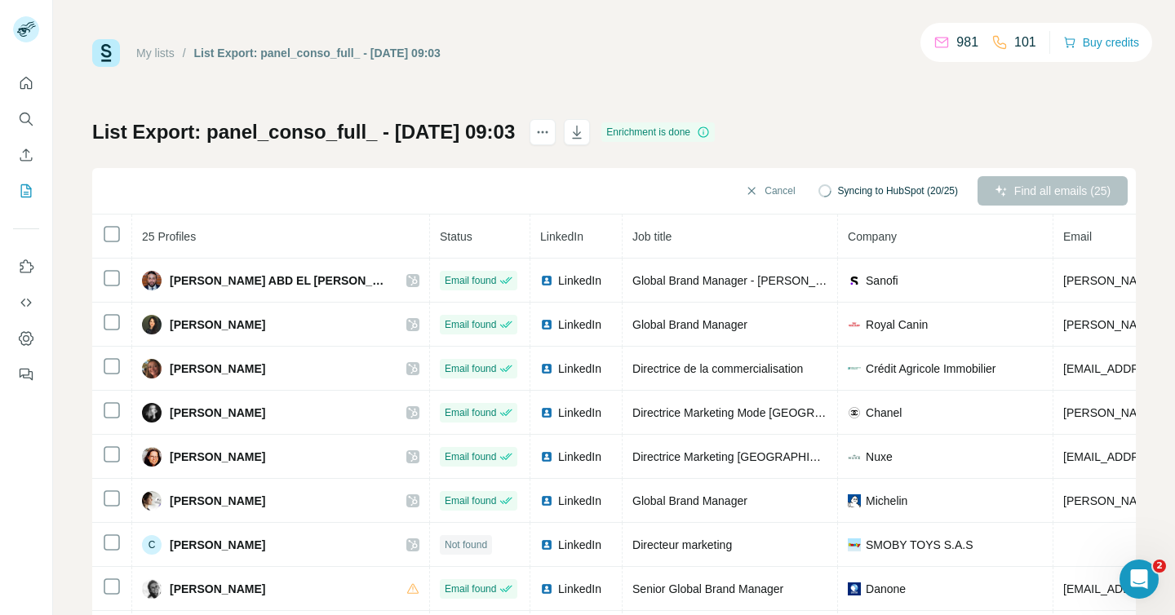
click at [162, 56] on link "My lists" at bounding box center [155, 53] width 38 height 13
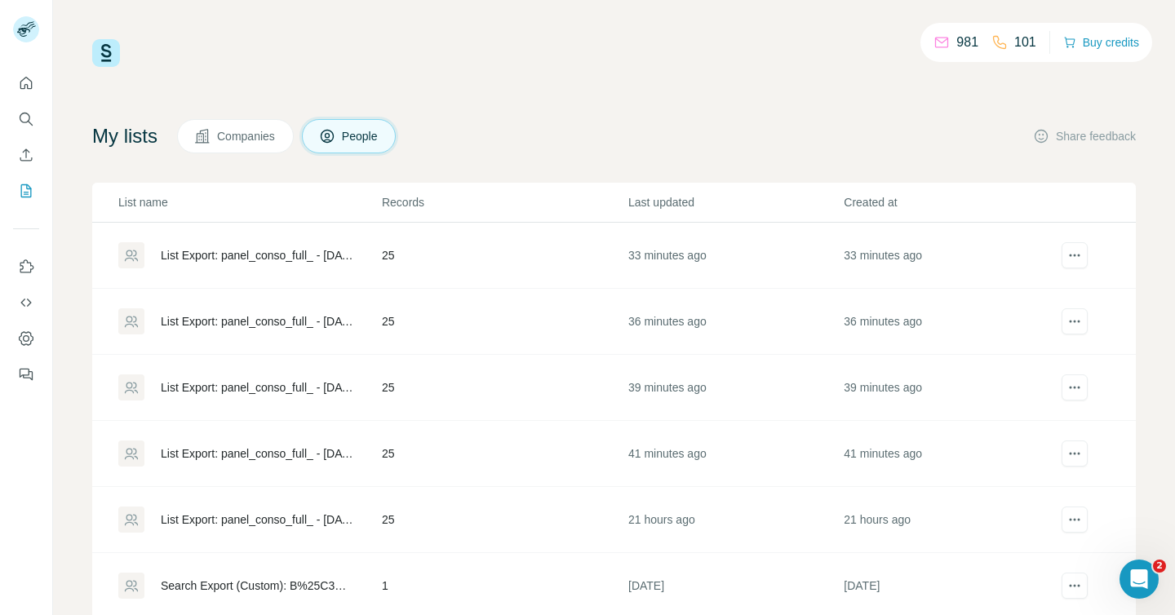
click at [300, 383] on div "List Export: panel_conso_full_ - [DATE] 08:57" at bounding box center [257, 387] width 193 height 16
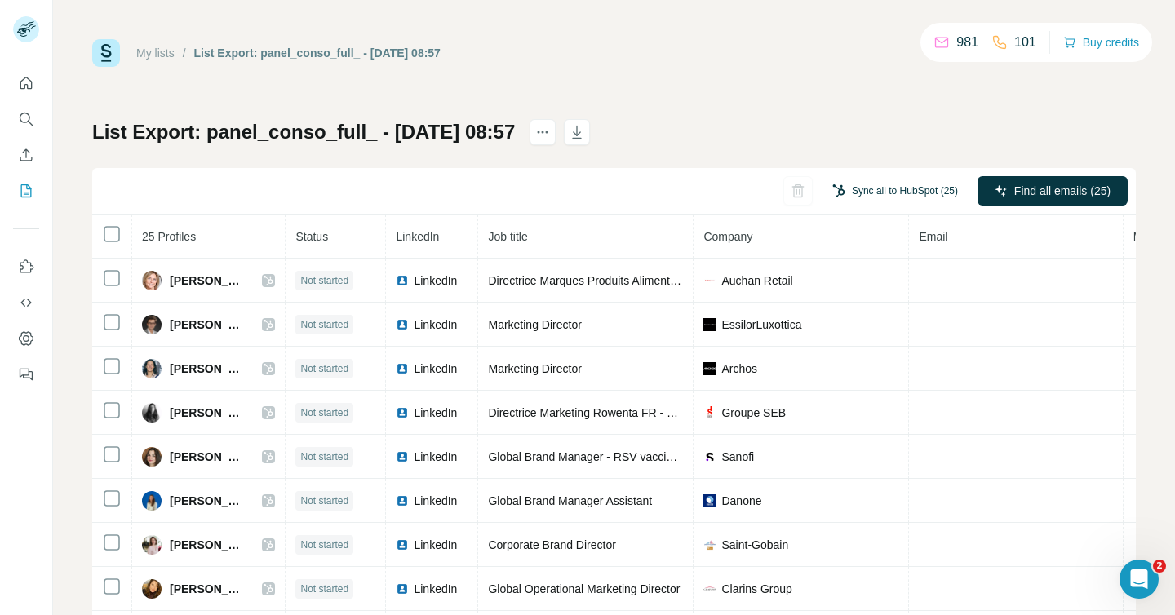
click at [894, 192] on button "Sync all to HubSpot (25)" at bounding box center [895, 191] width 148 height 24
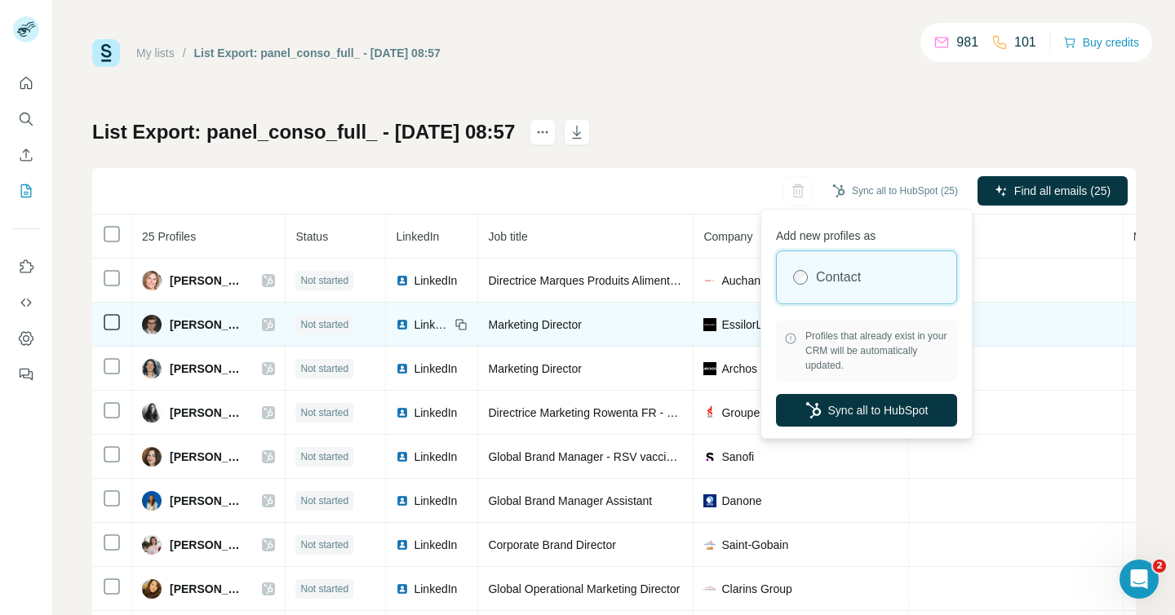
click at [1068, 317] on td at bounding box center [1016, 325] width 214 height 44
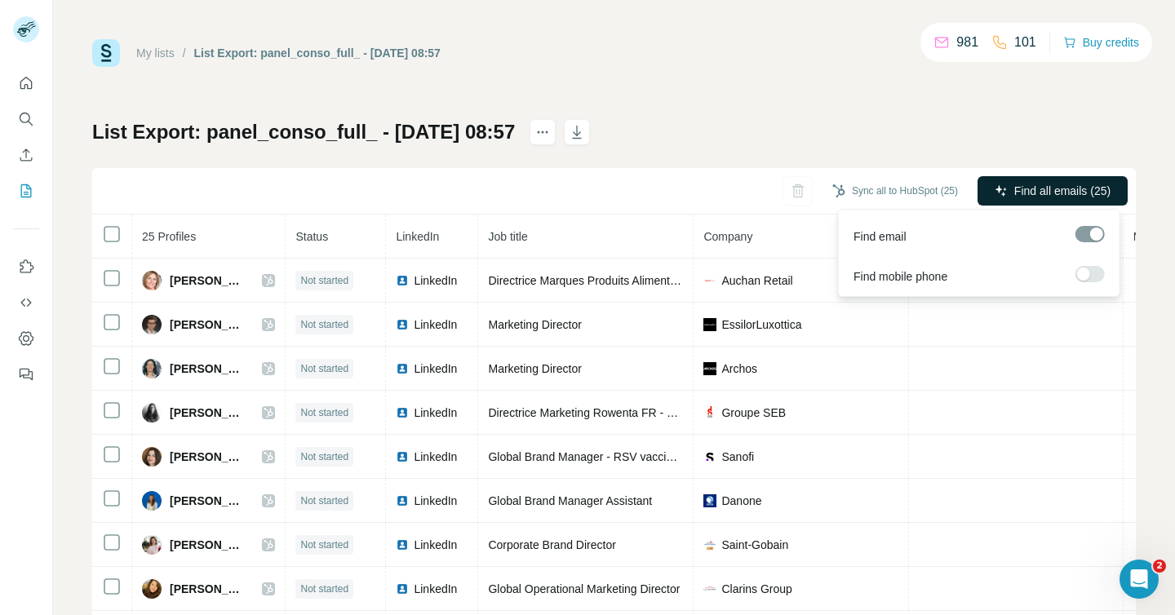
click at [1065, 181] on button "Find all emails (25)" at bounding box center [1052, 190] width 150 height 29
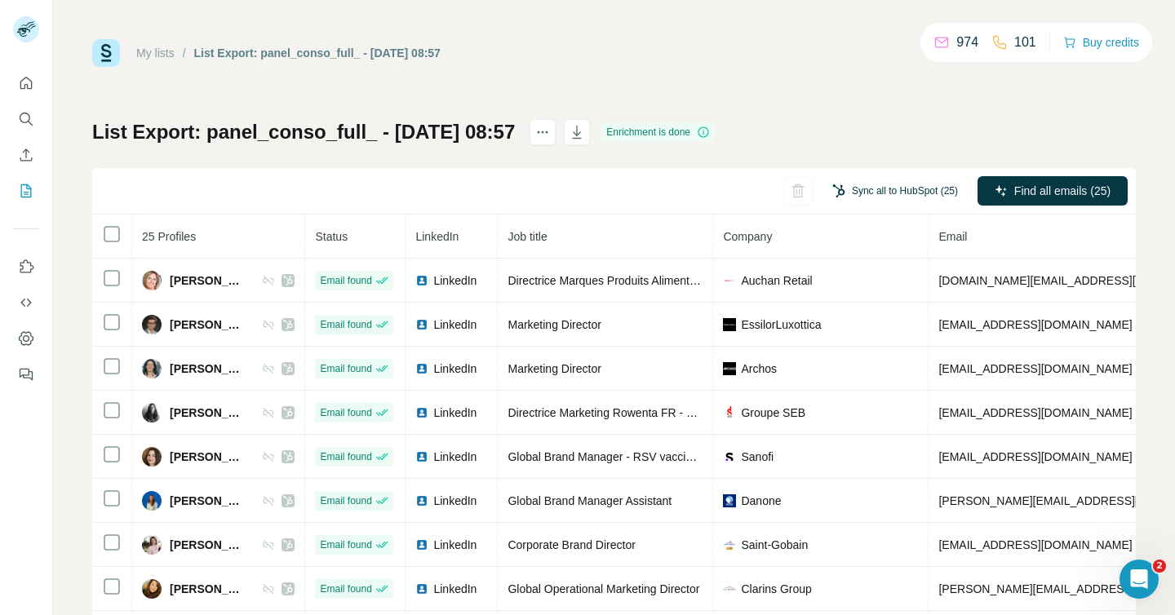
click at [856, 190] on button "Sync all to HubSpot (25)" at bounding box center [895, 191] width 148 height 24
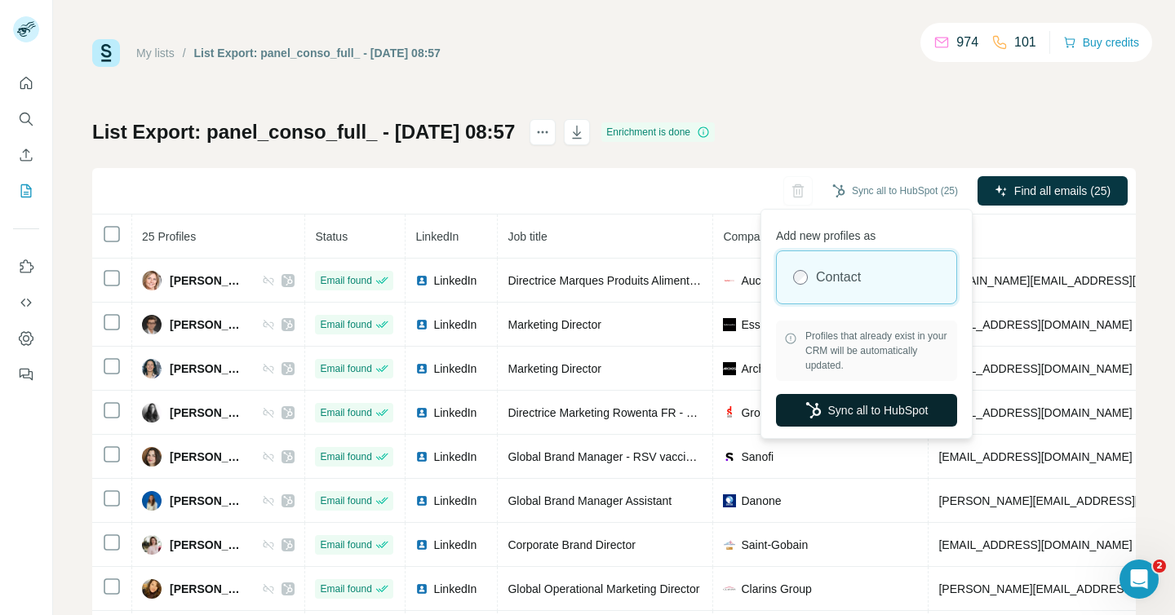
click at [871, 400] on button "Sync all to HubSpot" at bounding box center [866, 410] width 181 height 33
